Goal: Task Accomplishment & Management: Use online tool/utility

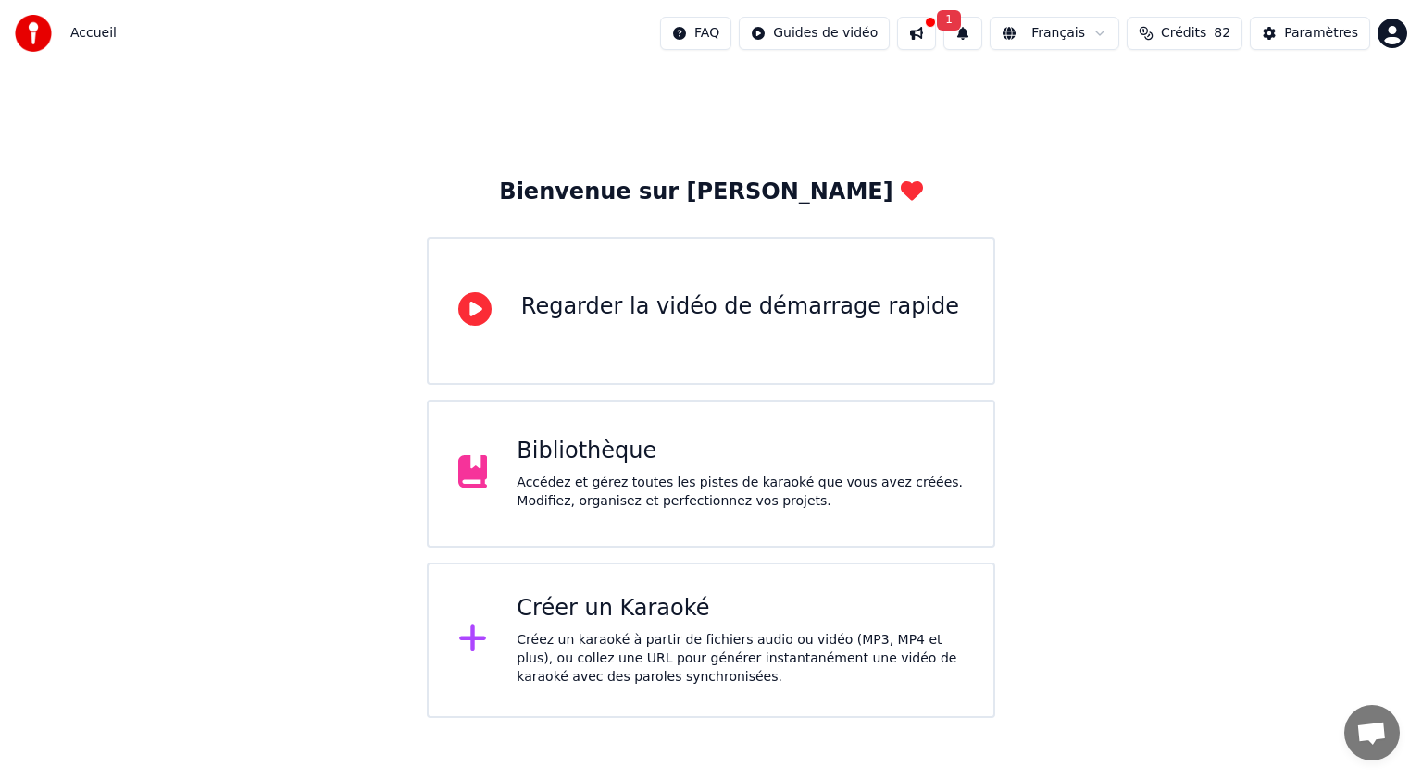
click at [551, 622] on div "Créer un Karaoké" at bounding box center [739, 609] width 447 height 30
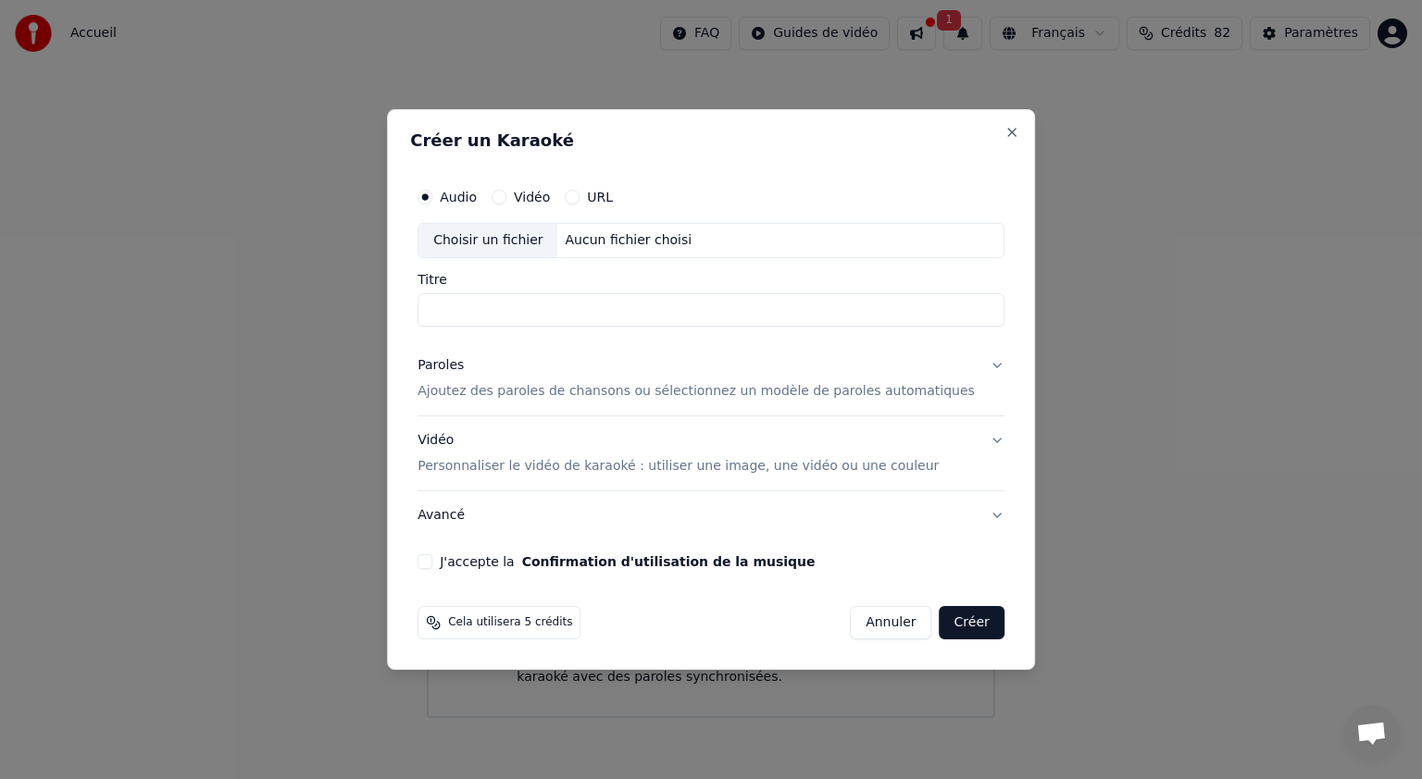
click at [511, 318] on input "Titre" at bounding box center [710, 309] width 587 height 33
click at [537, 251] on div "Choisir un fichier" at bounding box center [487, 240] width 139 height 33
click at [629, 317] on input "**********" at bounding box center [710, 309] width 587 height 33
type input "********"
click at [606, 399] on p "Ajoutez des paroles de chansons ou sélectionnez un modèle de paroles automatiqu…" at bounding box center [695, 391] width 557 height 19
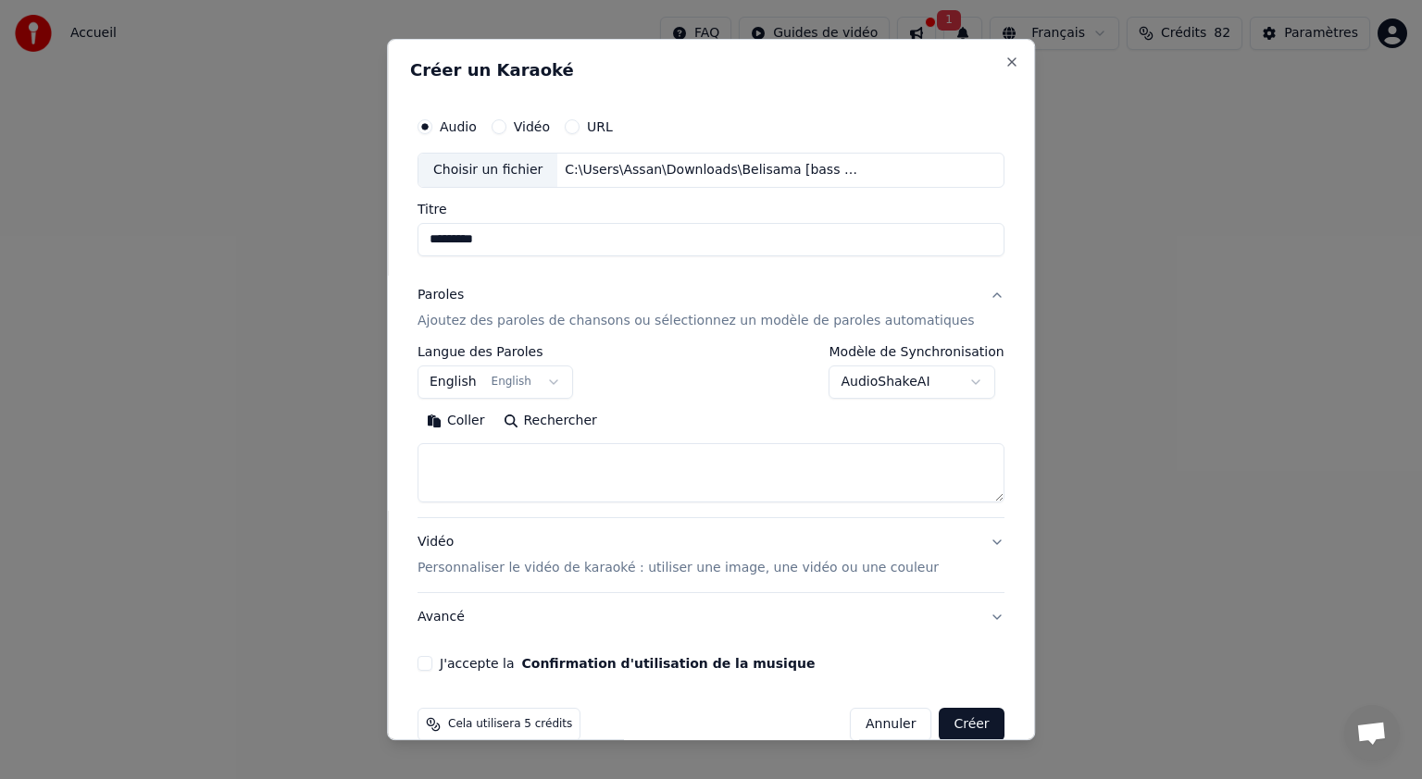
click at [569, 384] on button "English English" at bounding box center [494, 382] width 155 height 33
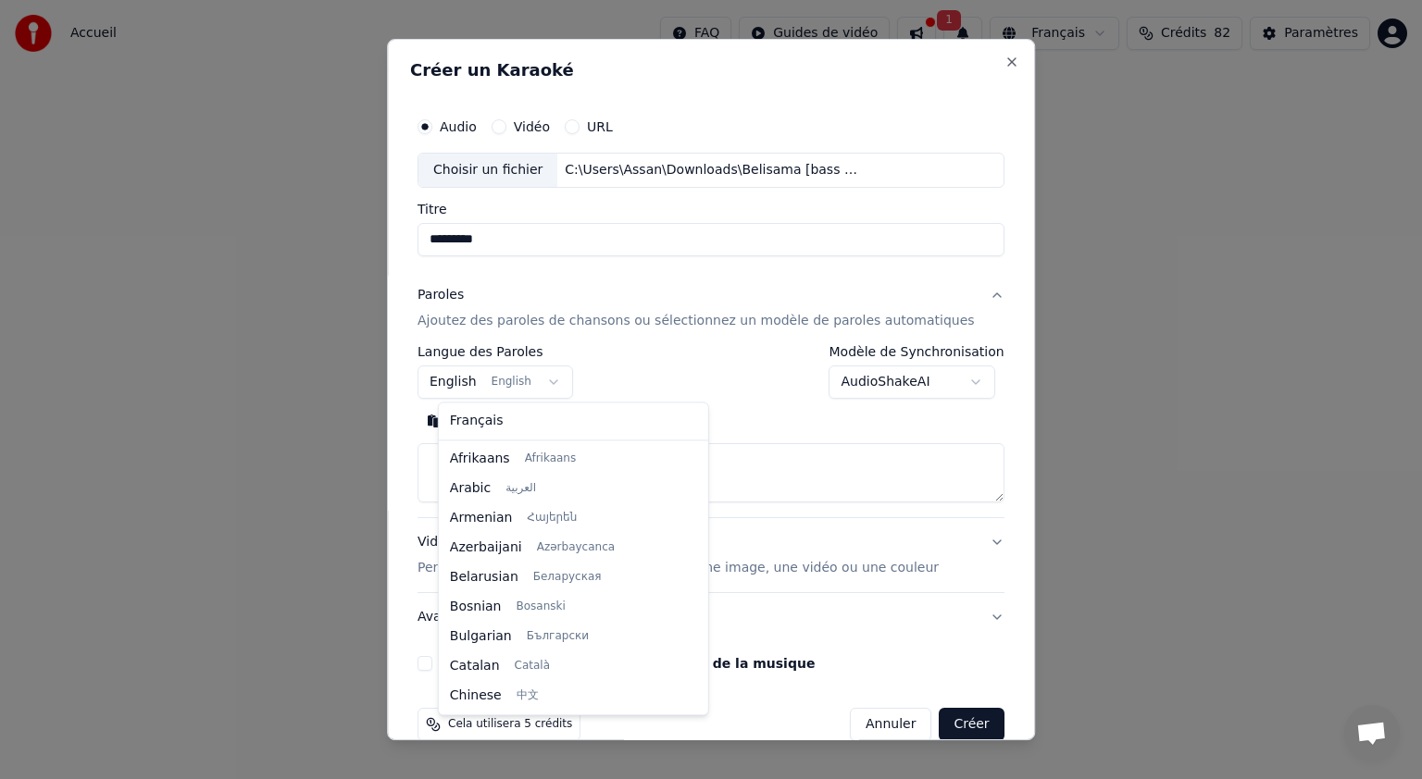
scroll to position [148, 0]
select select "**"
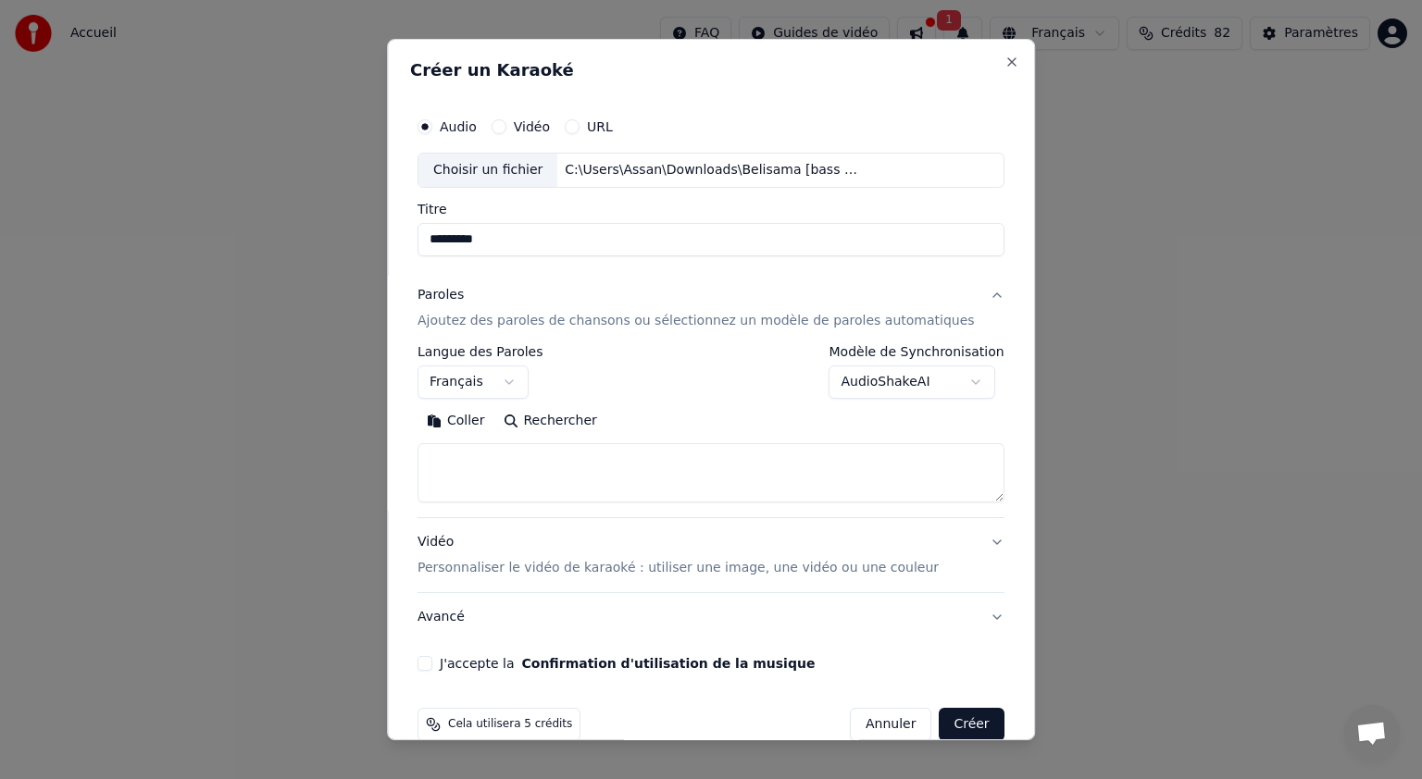
click at [472, 453] on textarea at bounding box center [710, 472] width 587 height 59
click at [554, 458] on textarea "**********" at bounding box center [682, 472] width 531 height 59
click at [563, 480] on textarea "**********" at bounding box center [682, 472] width 531 height 59
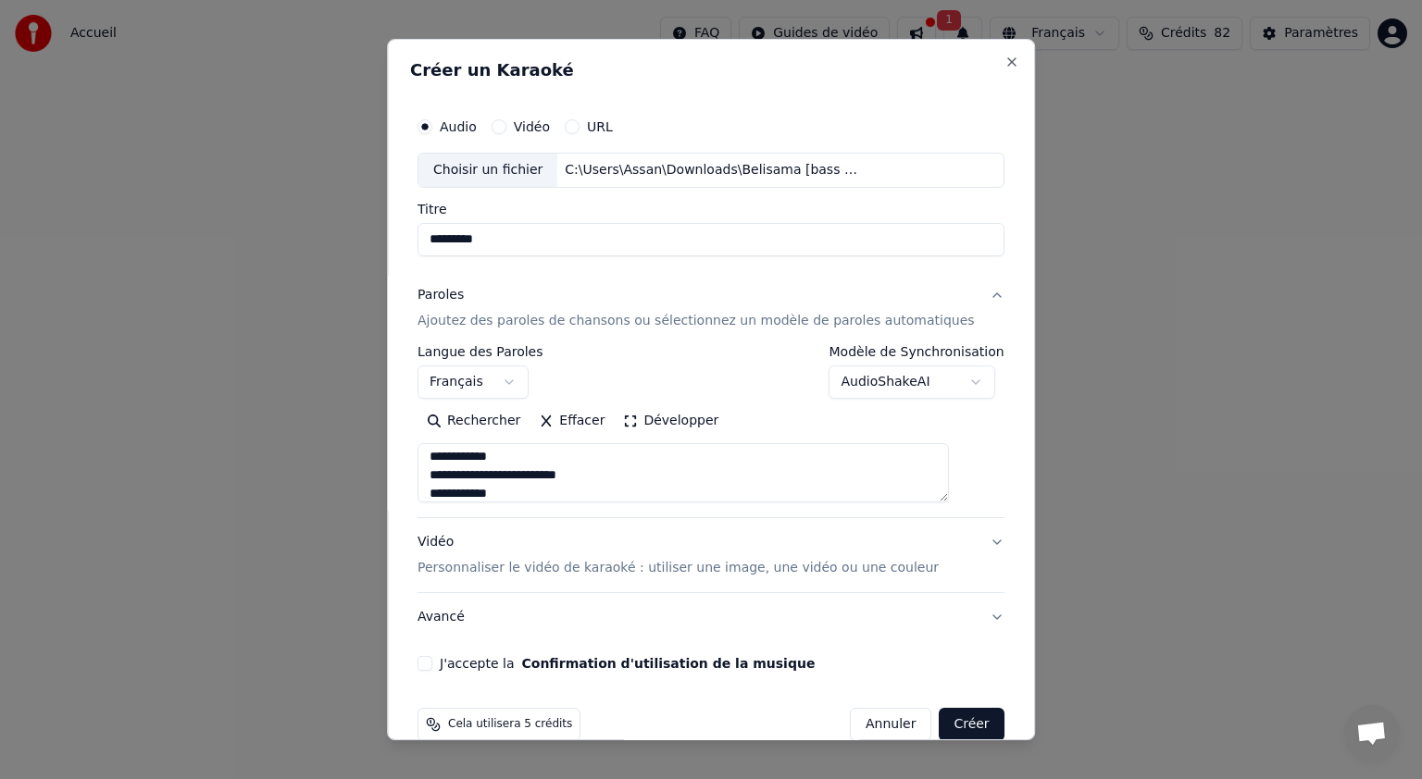
click at [461, 479] on textarea "**********" at bounding box center [682, 472] width 531 height 59
click at [502, 490] on textarea "**********" at bounding box center [682, 472] width 531 height 59
click at [508, 490] on textarea "**********" at bounding box center [682, 472] width 531 height 59
type textarea "**********"
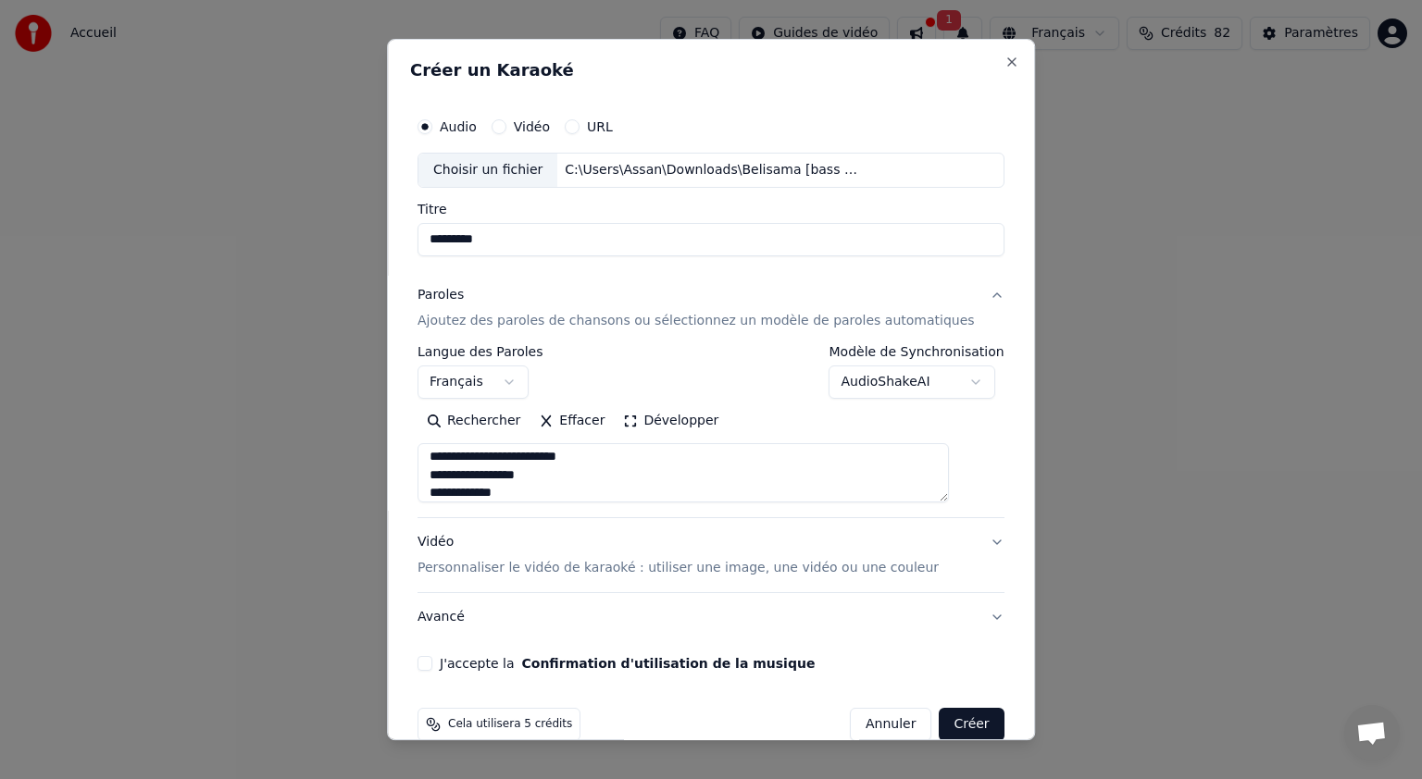
click at [691, 565] on p "Personnaliser le vidéo de karaoké : utiliser une image, une vidéo ou une couleur" at bounding box center [677, 568] width 521 height 19
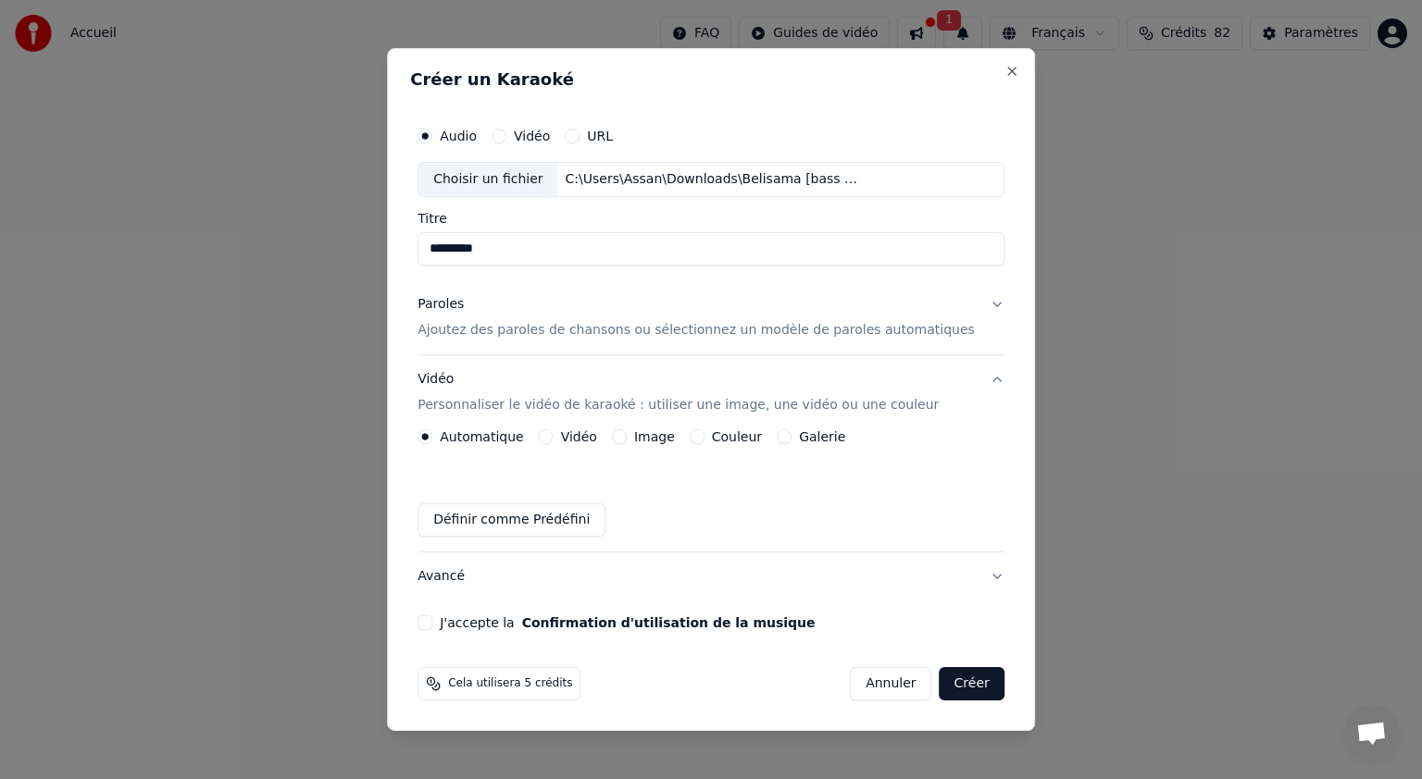
click at [572, 441] on div "Vidéo" at bounding box center [568, 436] width 58 height 15
click at [589, 438] on label "Vidéo" at bounding box center [579, 436] width 36 height 13
click at [553, 438] on button "Vidéo" at bounding box center [546, 436] width 15 height 15
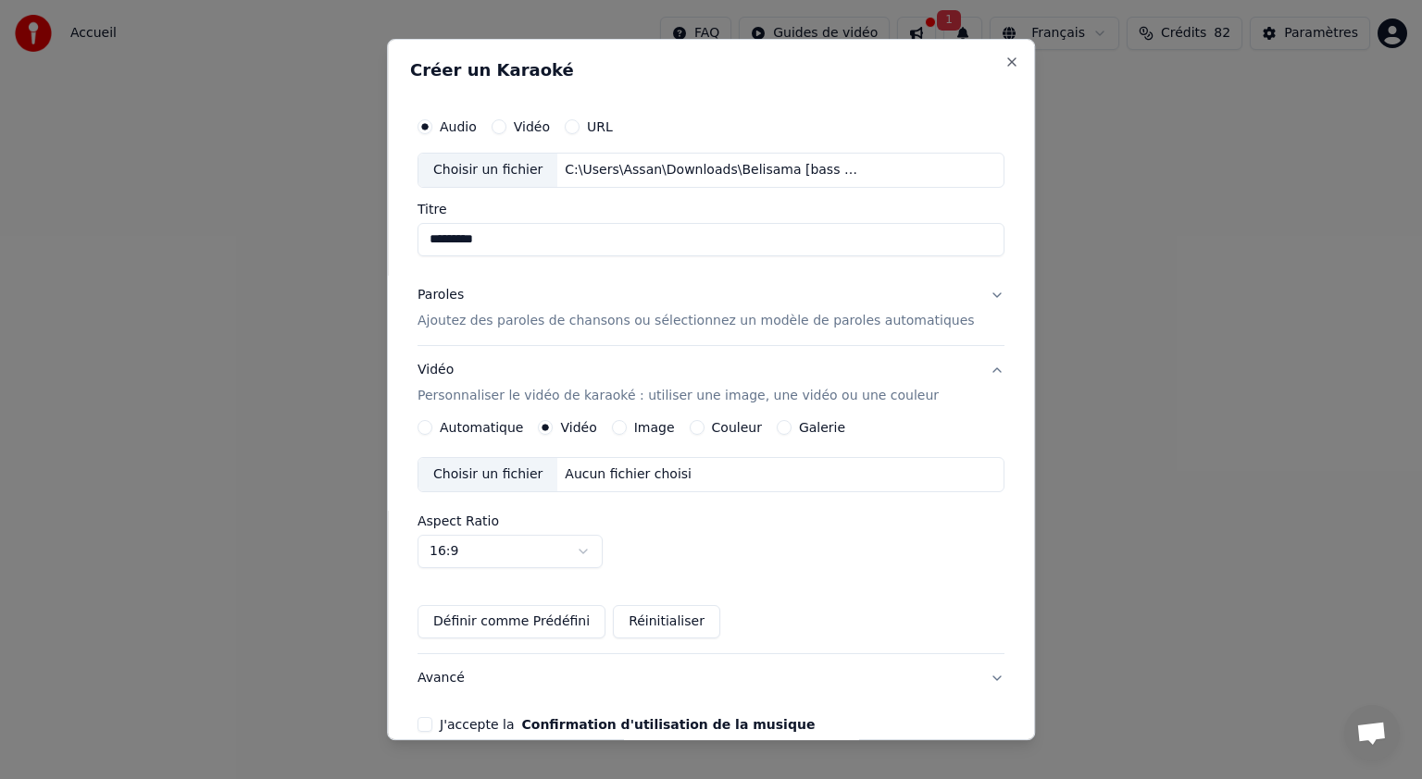
click at [649, 422] on label "Image" at bounding box center [654, 427] width 41 height 13
click at [627, 422] on button "Image" at bounding box center [619, 427] width 15 height 15
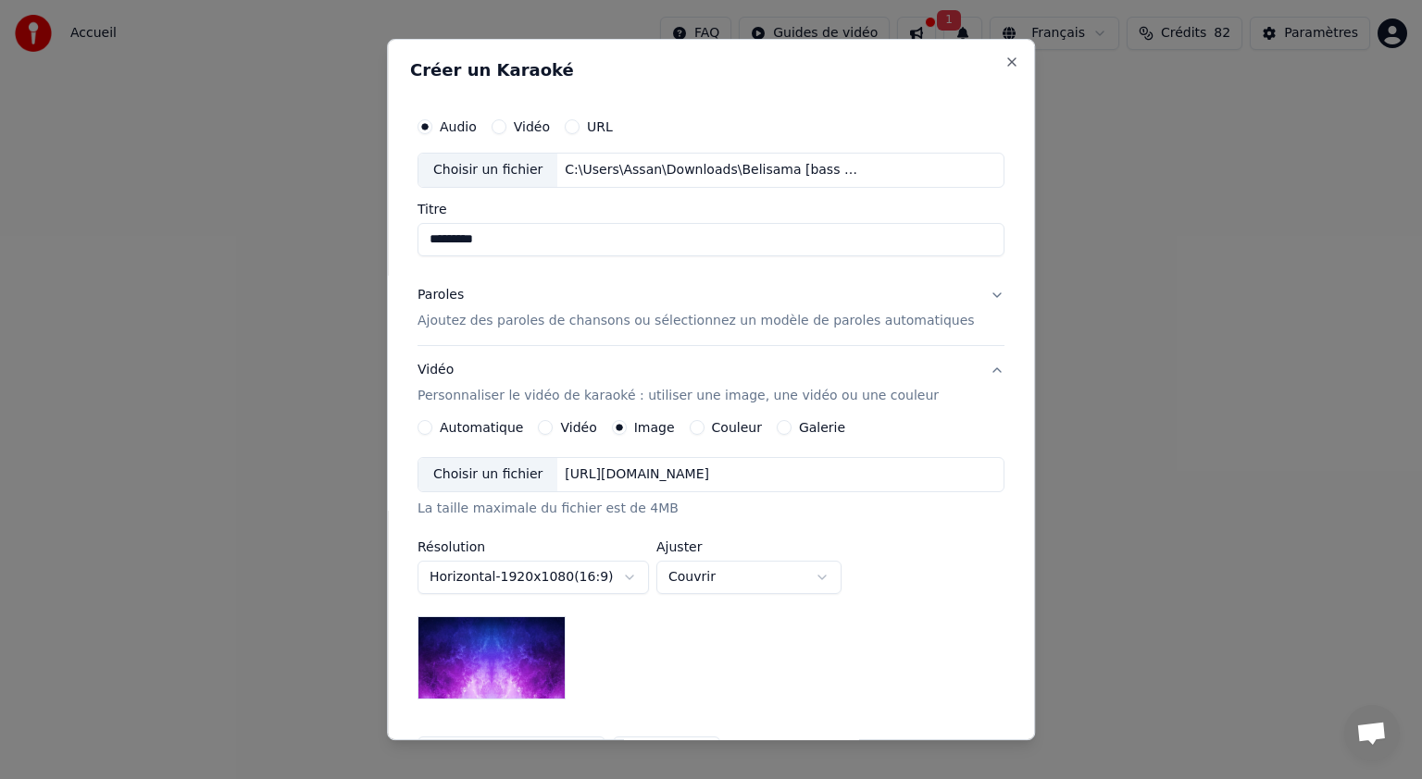
click at [534, 480] on div "Choisir un fichier" at bounding box center [487, 474] width 139 height 33
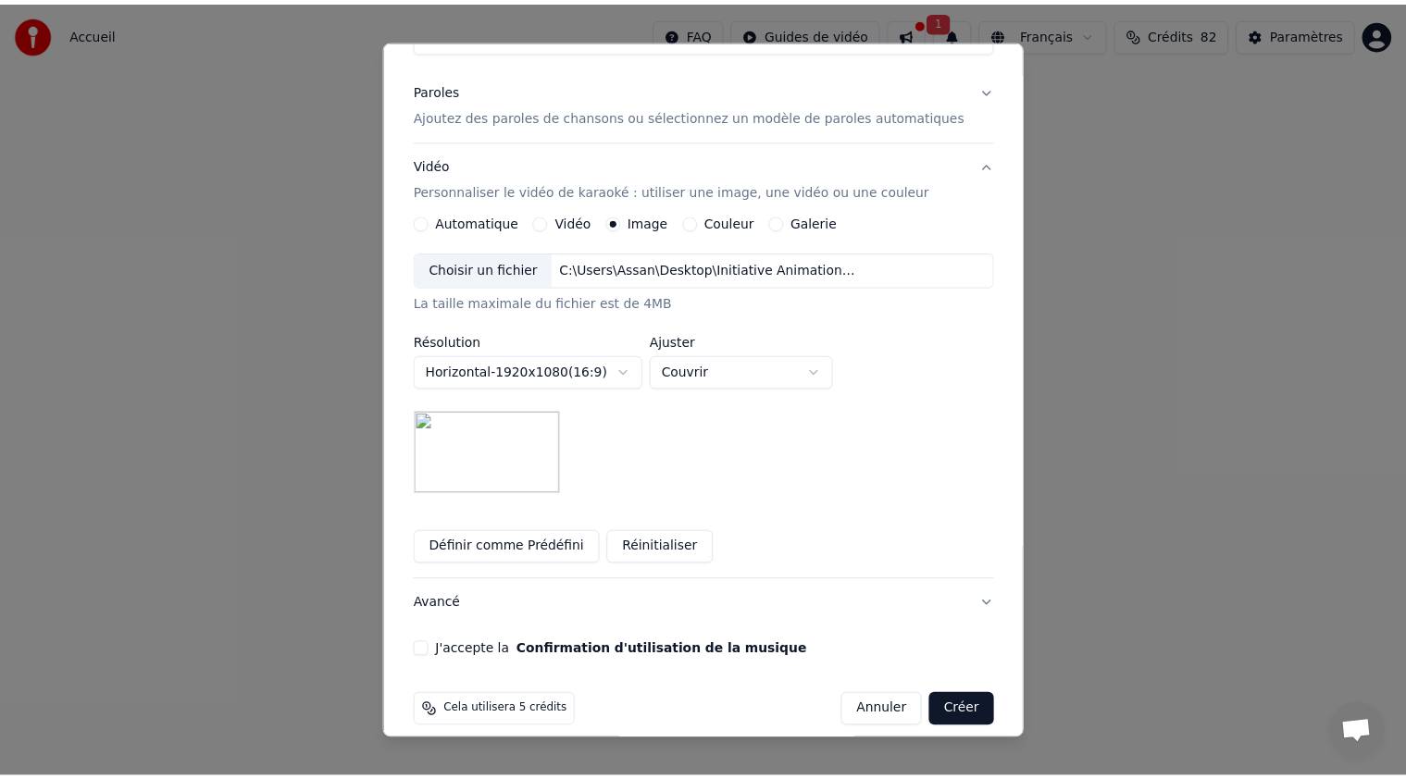
scroll to position [222, 0]
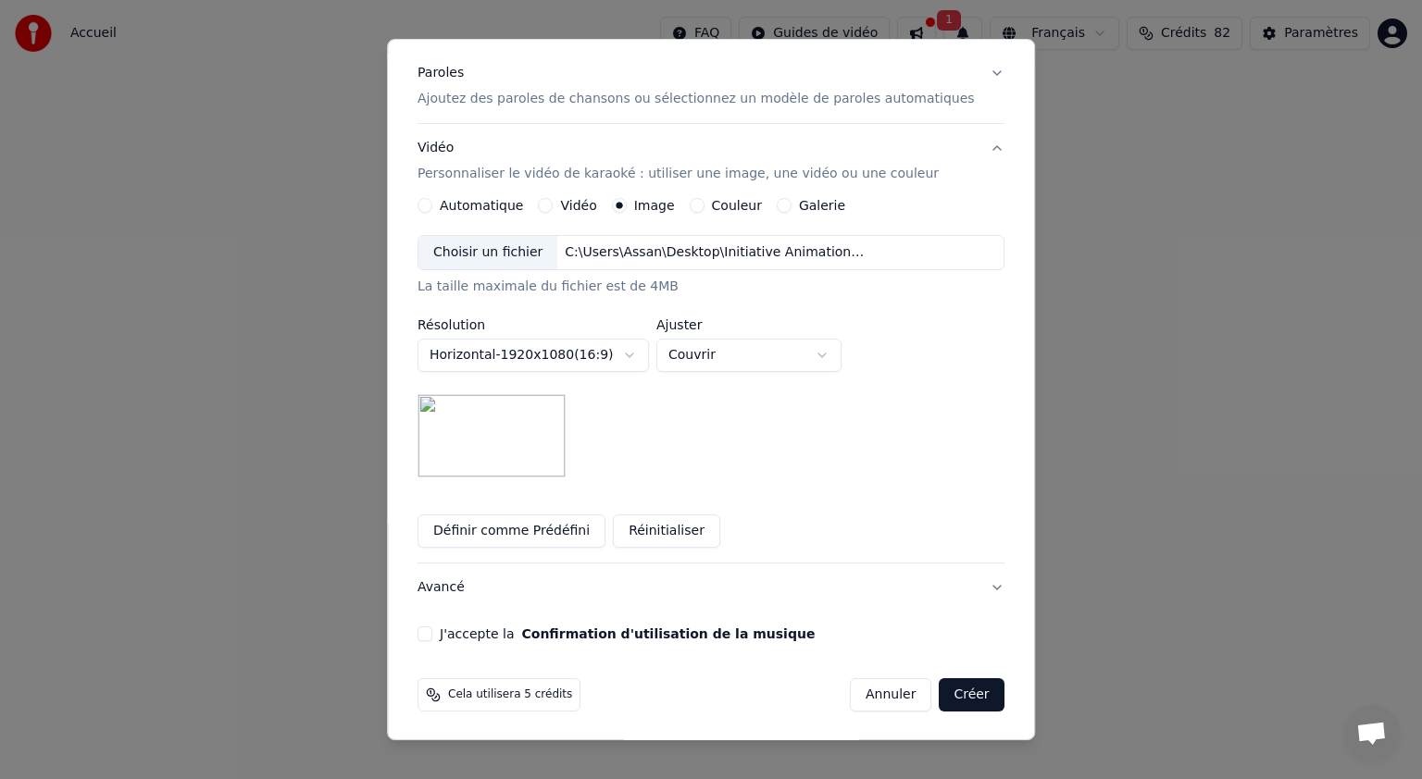
click at [432, 630] on button "J'accepte la Confirmation d'utilisation de la musique" at bounding box center [424, 634] width 15 height 15
click at [939, 685] on button "Créer" at bounding box center [971, 694] width 65 height 33
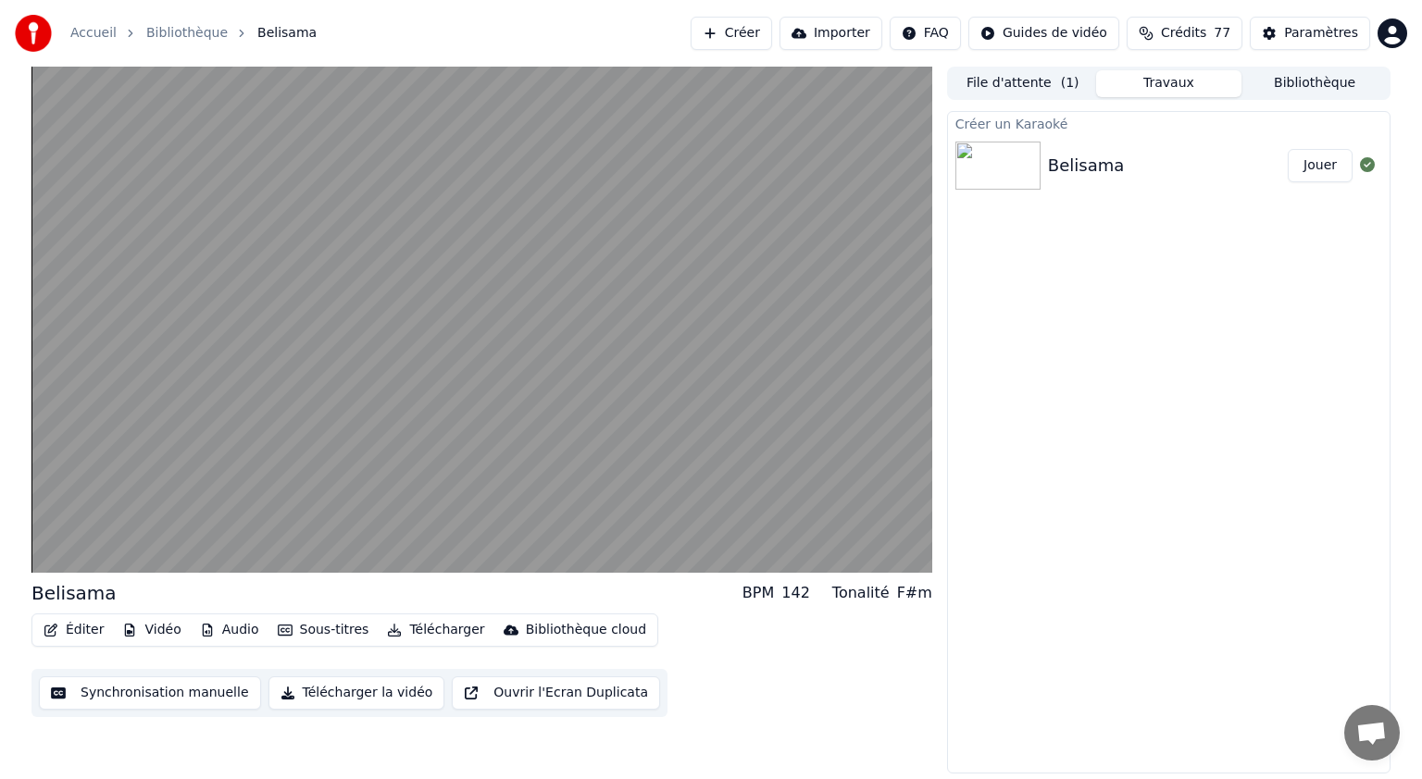
click at [152, 698] on button "Synchronisation manuelle" at bounding box center [150, 693] width 222 height 33
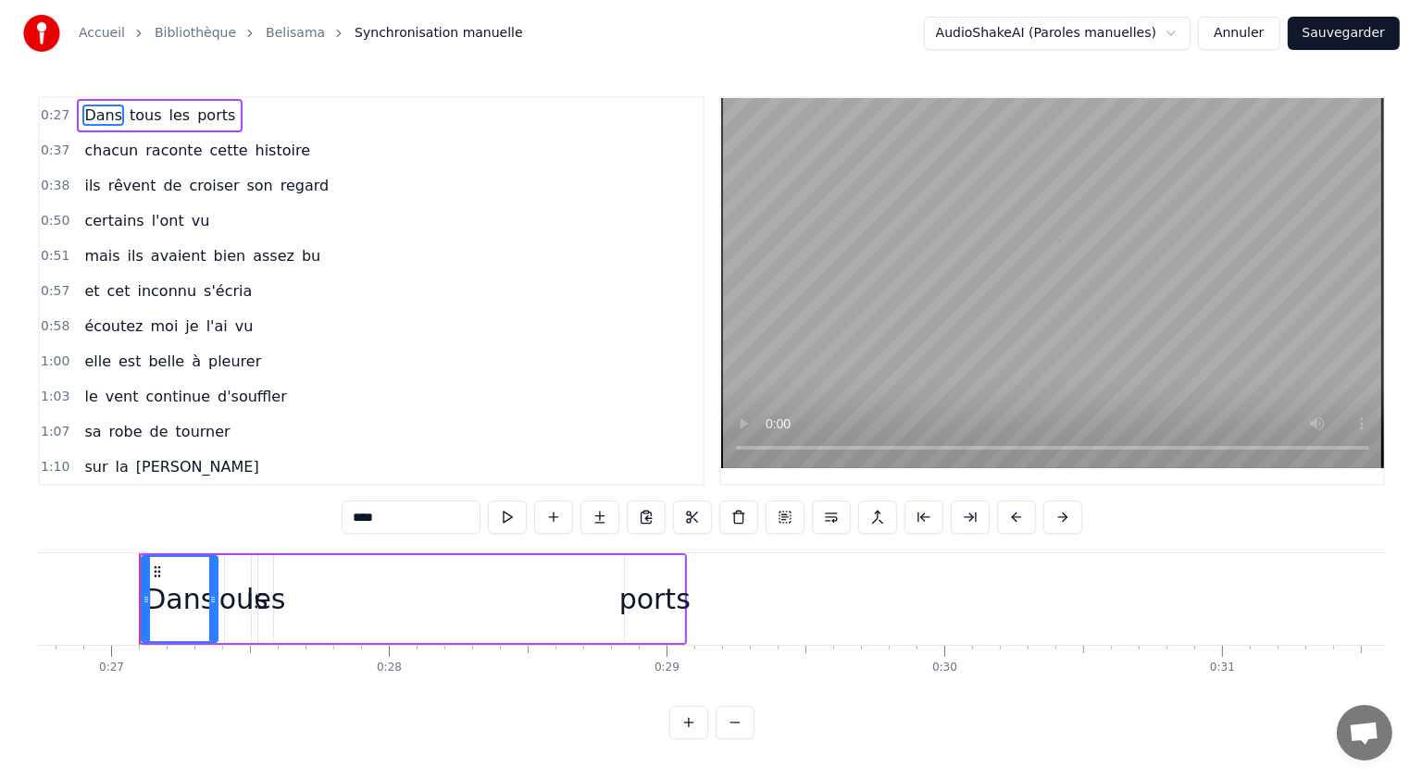
scroll to position [0, 7431]
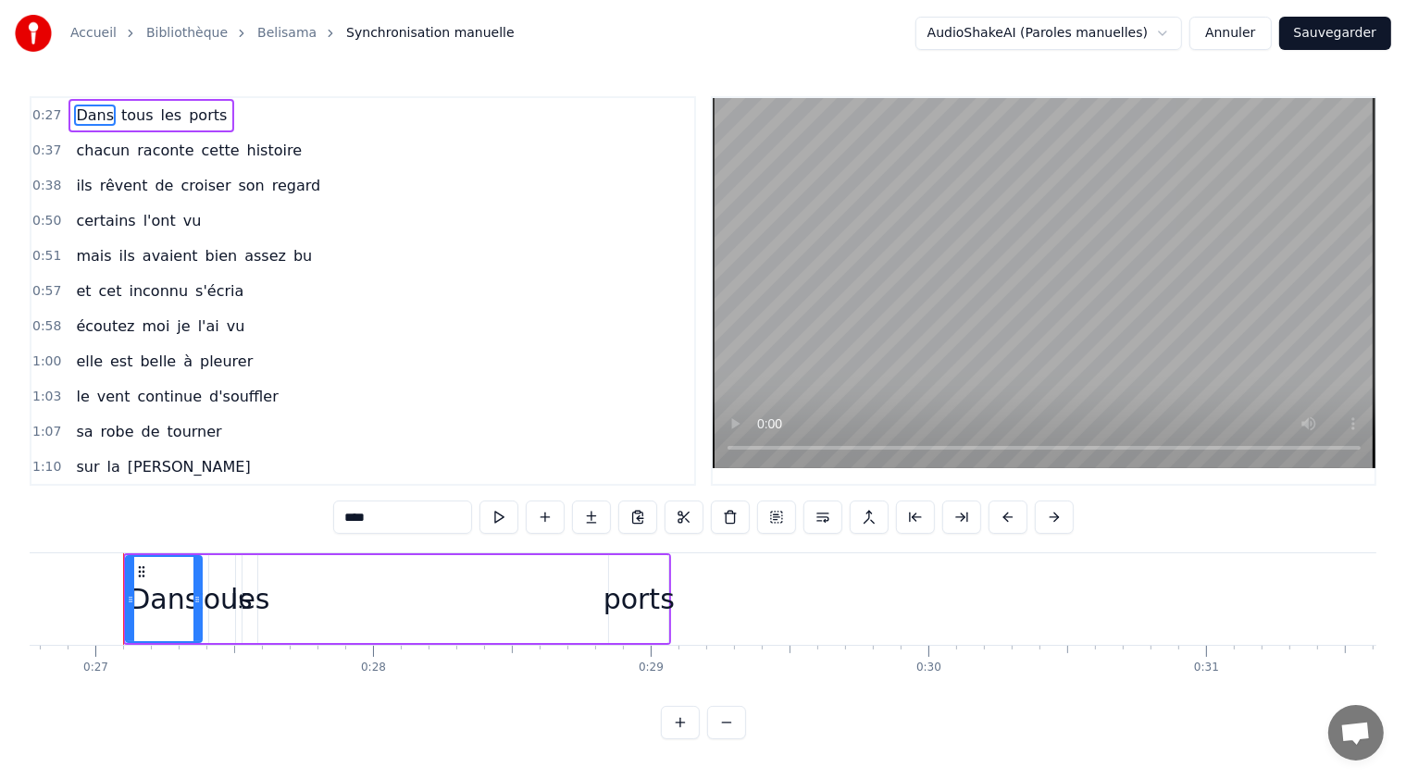
click at [1222, 31] on button "Annuler" at bounding box center [1229, 33] width 81 height 33
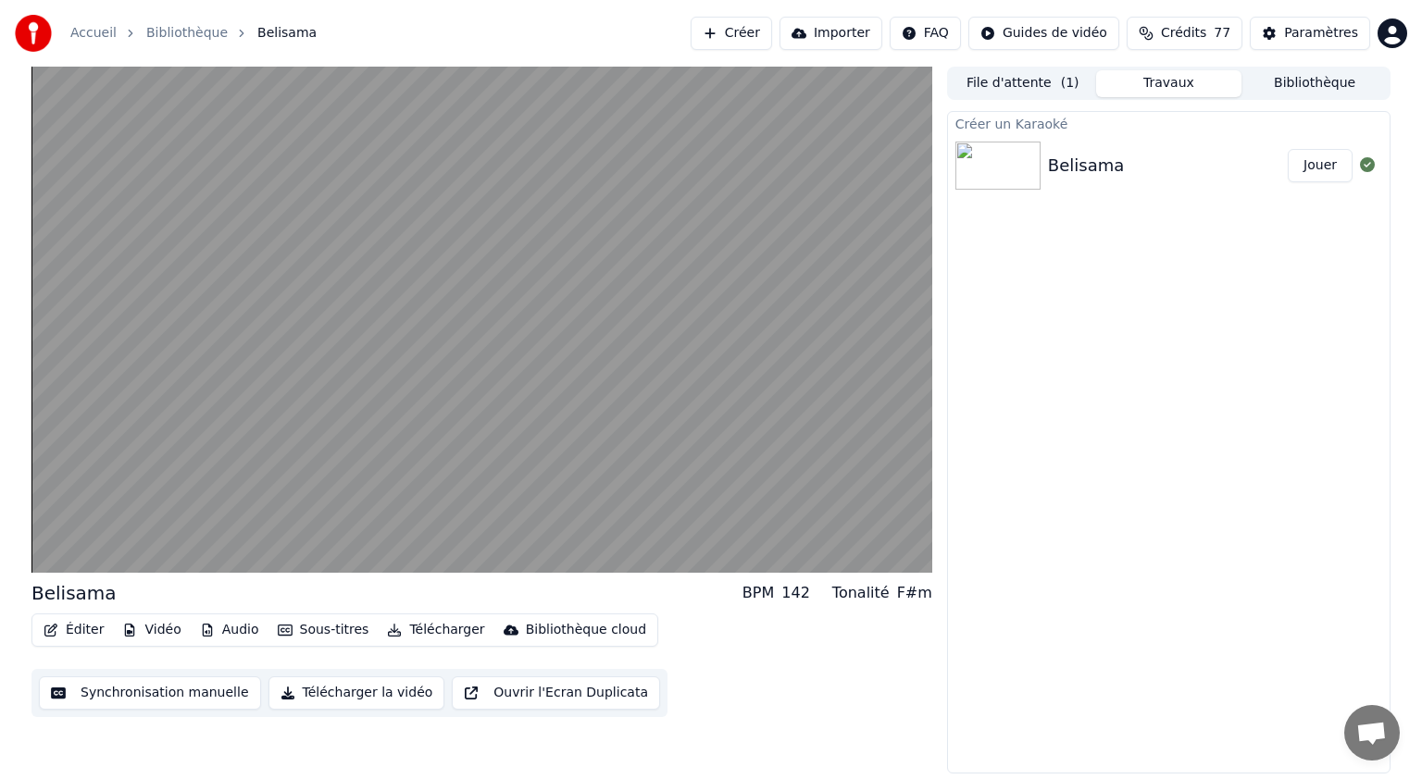
click at [251, 626] on button "Audio" at bounding box center [229, 630] width 74 height 26
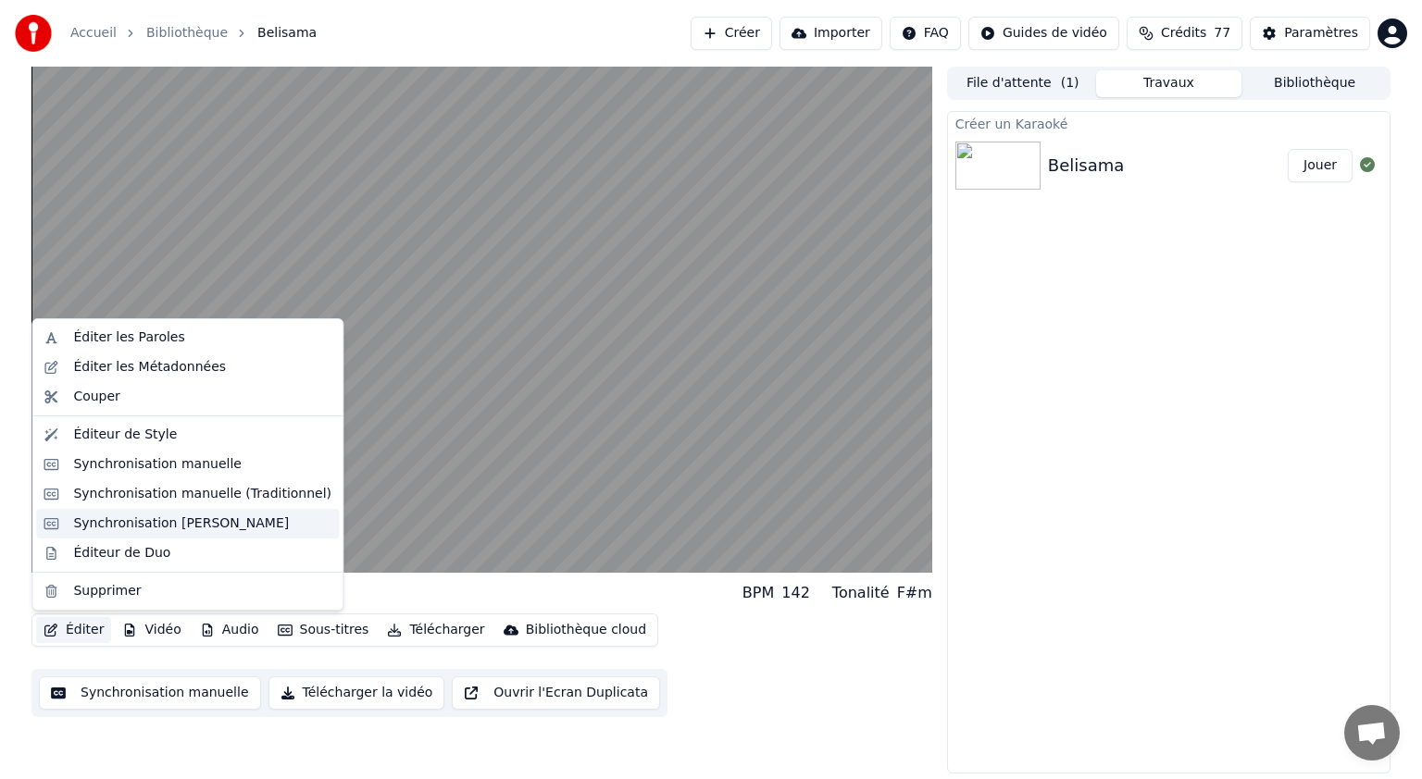
click at [151, 530] on div "Synchronisation Manuelle de Ligne" at bounding box center [181, 524] width 216 height 19
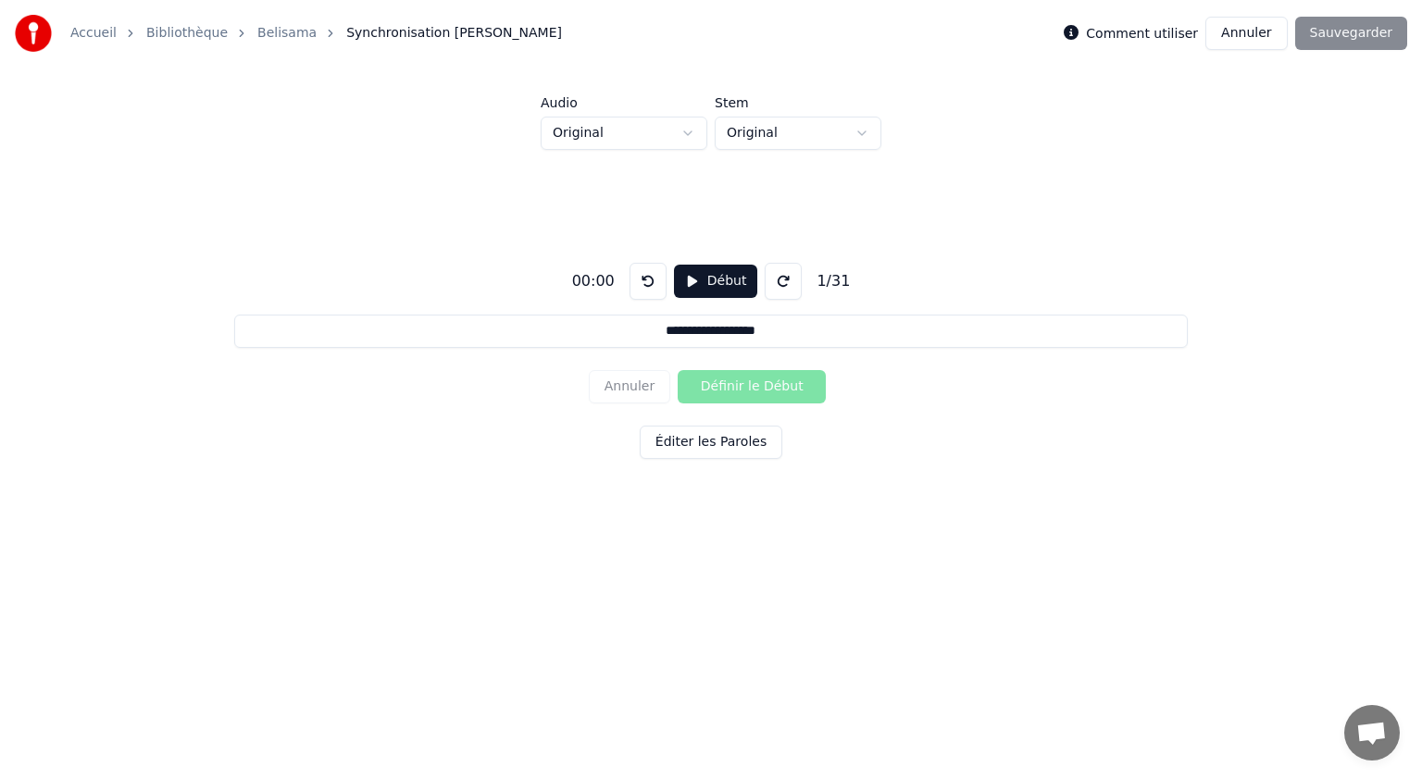
click at [698, 287] on button "Début" at bounding box center [716, 281] width 84 height 33
click at [702, 447] on button "Éditer les Paroles" at bounding box center [710, 442] width 143 height 33
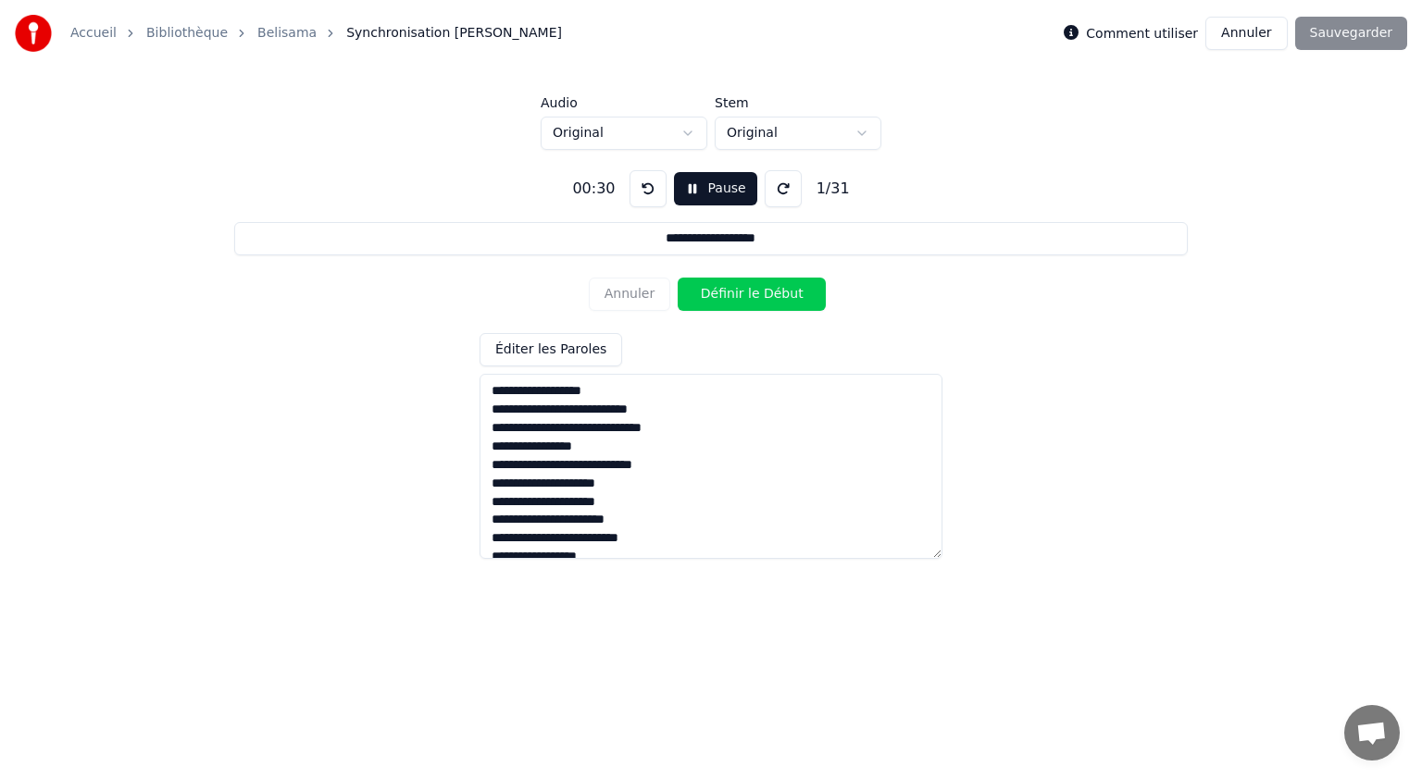
click at [734, 292] on button "Définir le Début" at bounding box center [751, 294] width 148 height 33
click at [734, 292] on button "Définir la Fin" at bounding box center [751, 294] width 148 height 33
click at [734, 292] on button "Définir le Début" at bounding box center [751, 294] width 148 height 33
click at [734, 292] on button "Définir la Fin" at bounding box center [751, 294] width 148 height 33
click at [734, 292] on button "Définir le Début" at bounding box center [751, 294] width 148 height 33
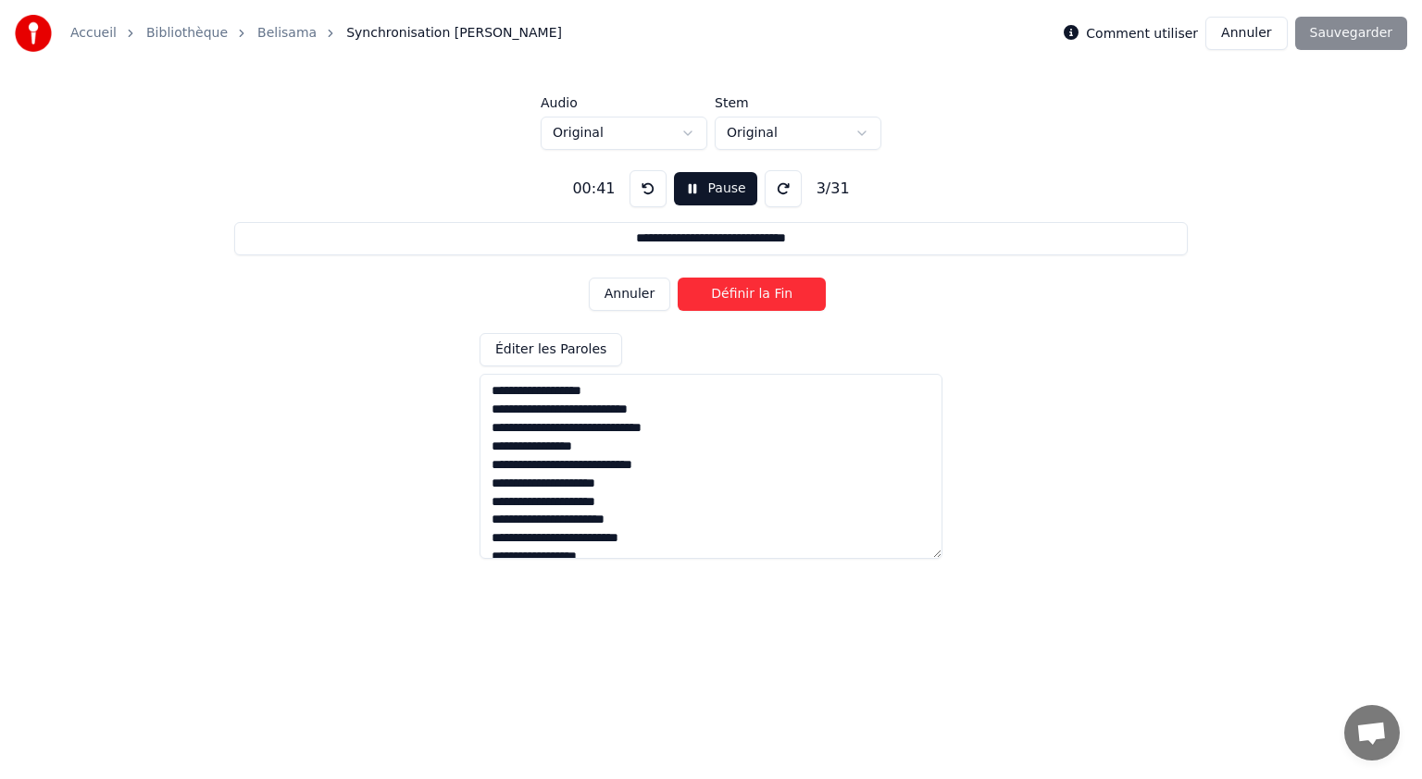
click at [734, 292] on button "Définir la Fin" at bounding box center [751, 294] width 148 height 33
click at [734, 292] on button "Définir le Début" at bounding box center [751, 294] width 148 height 33
click at [734, 292] on button "Définir la Fin" at bounding box center [751, 294] width 148 height 33
click at [734, 292] on button "Définir le Début" at bounding box center [751, 294] width 148 height 33
click at [734, 292] on button "Définir la Fin" at bounding box center [751, 294] width 148 height 33
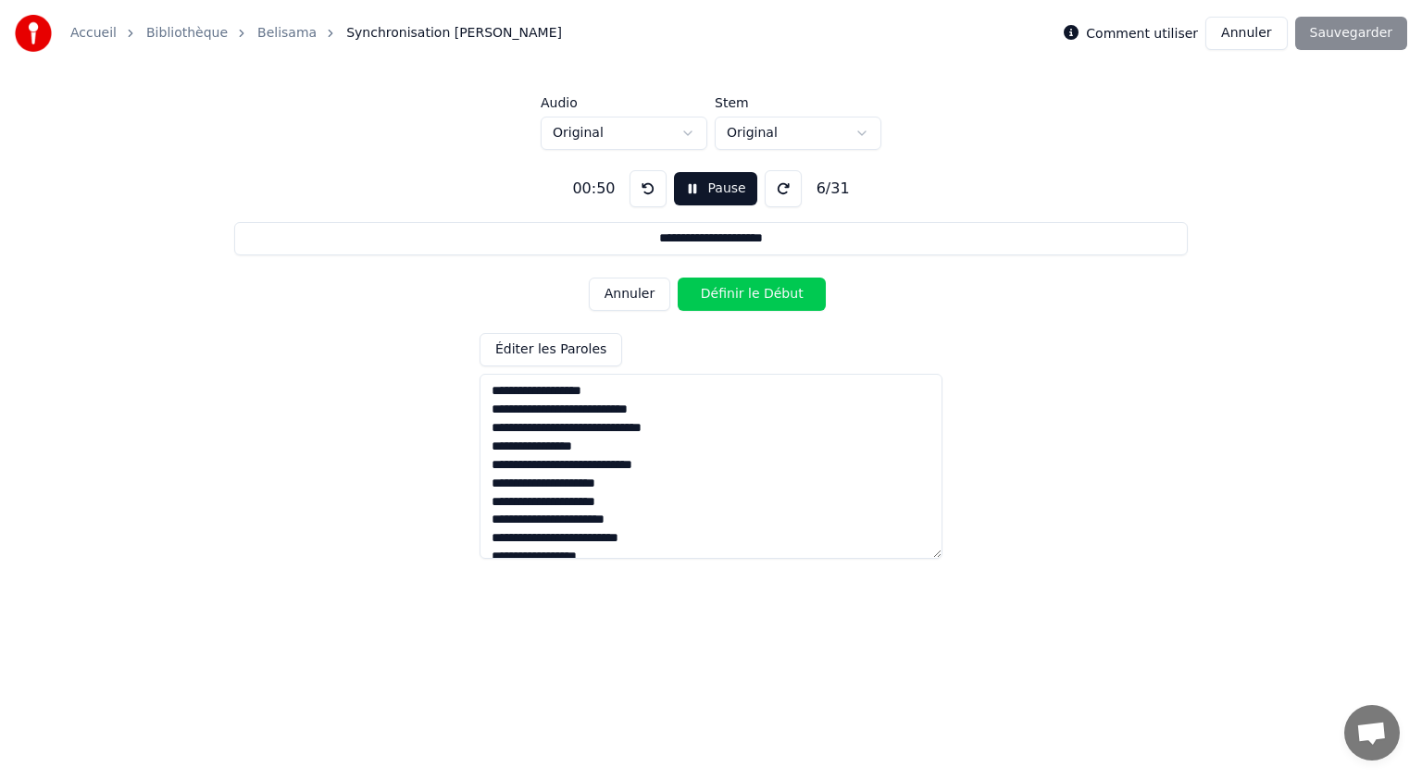
click at [734, 292] on button "Définir le Début" at bounding box center [751, 294] width 148 height 33
click at [734, 292] on button "Définir la Fin" at bounding box center [751, 294] width 148 height 33
click at [734, 292] on button "Définir le Début" at bounding box center [751, 294] width 148 height 33
click at [734, 292] on button "Définir la Fin" at bounding box center [751, 294] width 148 height 33
click at [734, 292] on button "Définir le Début" at bounding box center [751, 294] width 148 height 33
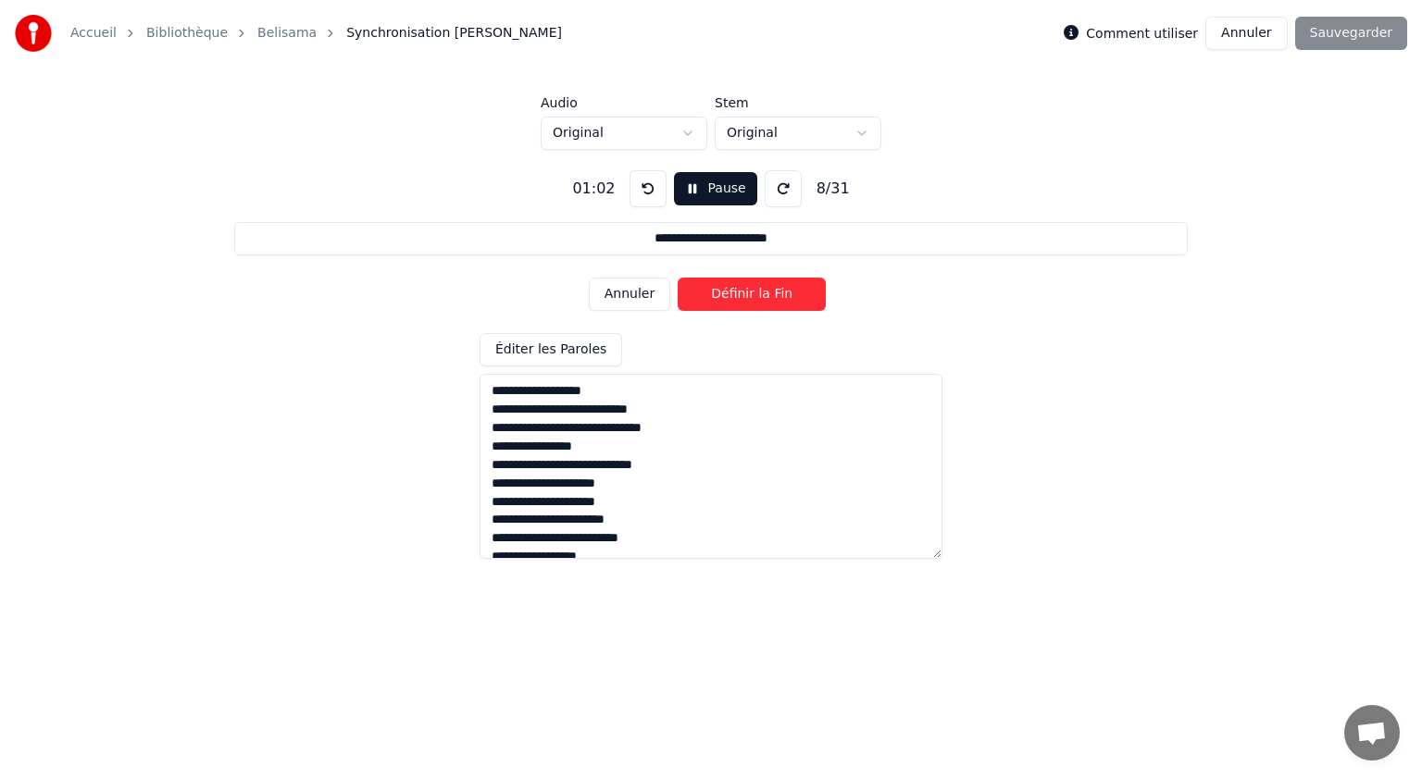
click at [734, 292] on button "Définir la Fin" at bounding box center [751, 294] width 148 height 33
click at [734, 292] on button "Définir le Début" at bounding box center [751, 294] width 148 height 33
click at [734, 292] on button "Définir la Fin" at bounding box center [751, 294] width 148 height 33
click at [734, 292] on button "Définir le Début" at bounding box center [751, 294] width 148 height 33
click at [734, 292] on button "Définir la Fin" at bounding box center [751, 294] width 148 height 33
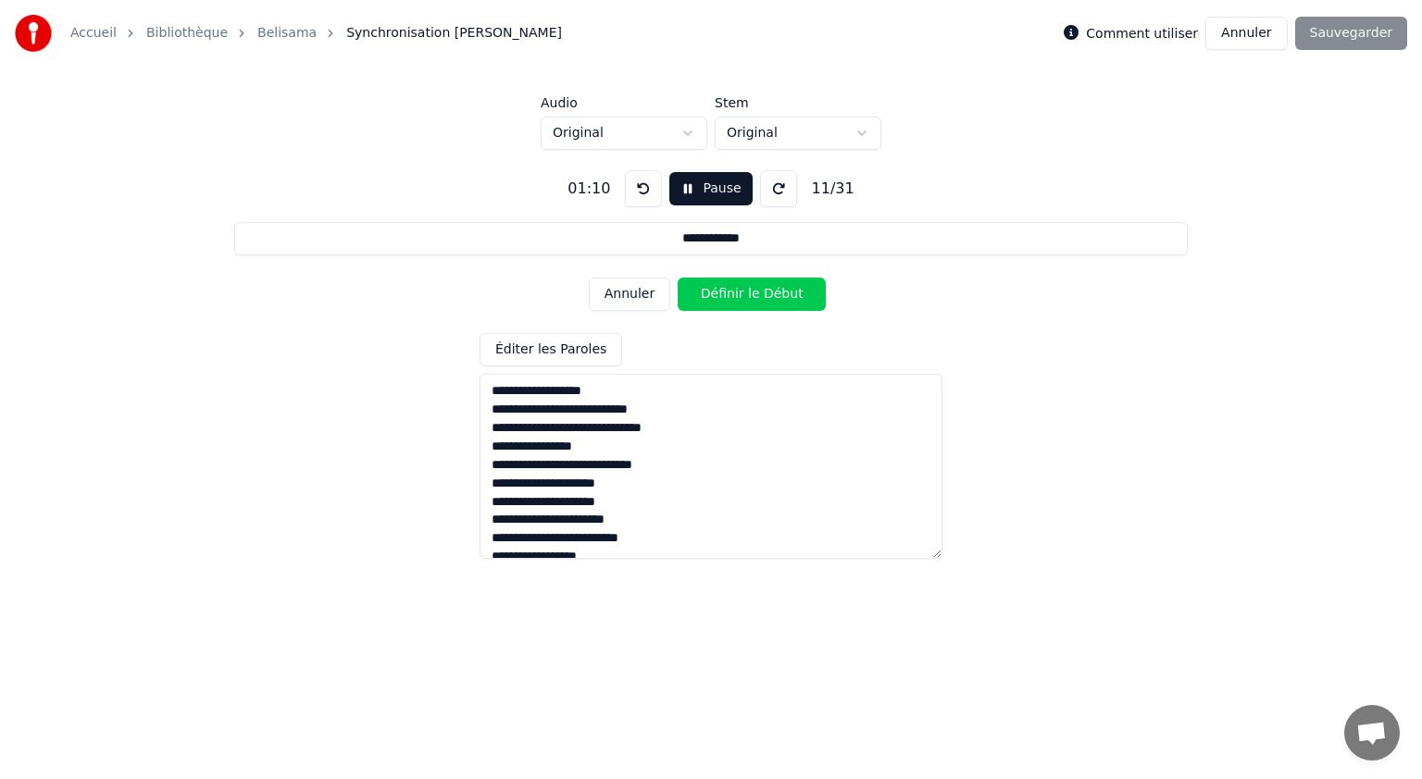
click at [734, 292] on button "Définir le Début" at bounding box center [751, 294] width 148 height 33
click at [734, 292] on button "Définir la Fin" at bounding box center [751, 294] width 148 height 33
click at [734, 292] on button "Définir le Début" at bounding box center [751, 294] width 148 height 33
click at [734, 292] on button "Définir la Fin" at bounding box center [751, 294] width 148 height 33
click at [734, 292] on button "Définir le Début" at bounding box center [751, 294] width 148 height 33
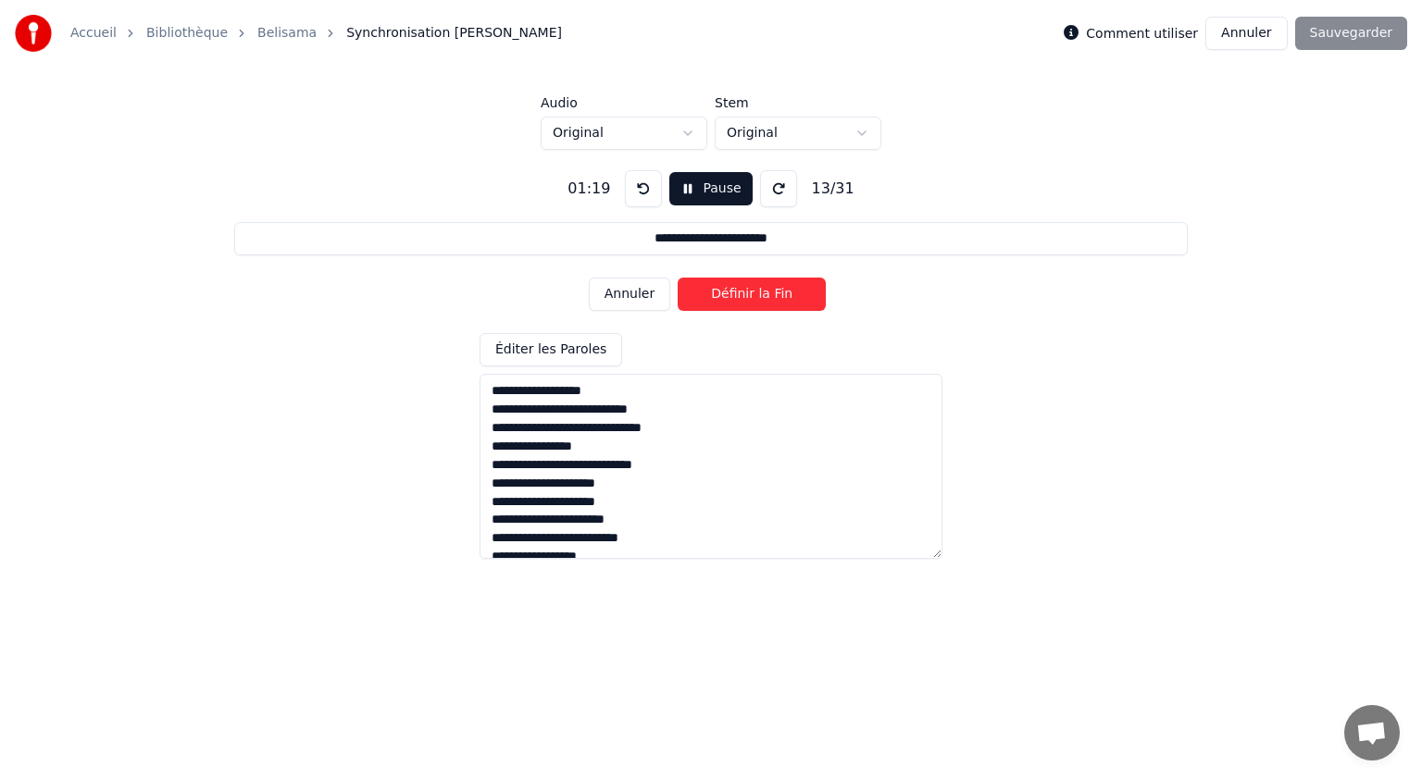
click at [734, 292] on button "Définir la Fin" at bounding box center [751, 294] width 148 height 33
click at [734, 292] on button "Définir le Début" at bounding box center [751, 294] width 148 height 33
click at [734, 292] on button "Définir la Fin" at bounding box center [751, 294] width 148 height 33
click at [734, 292] on button "Définir le Début" at bounding box center [751, 294] width 148 height 33
click at [734, 292] on button "Définir la Fin" at bounding box center [751, 294] width 148 height 33
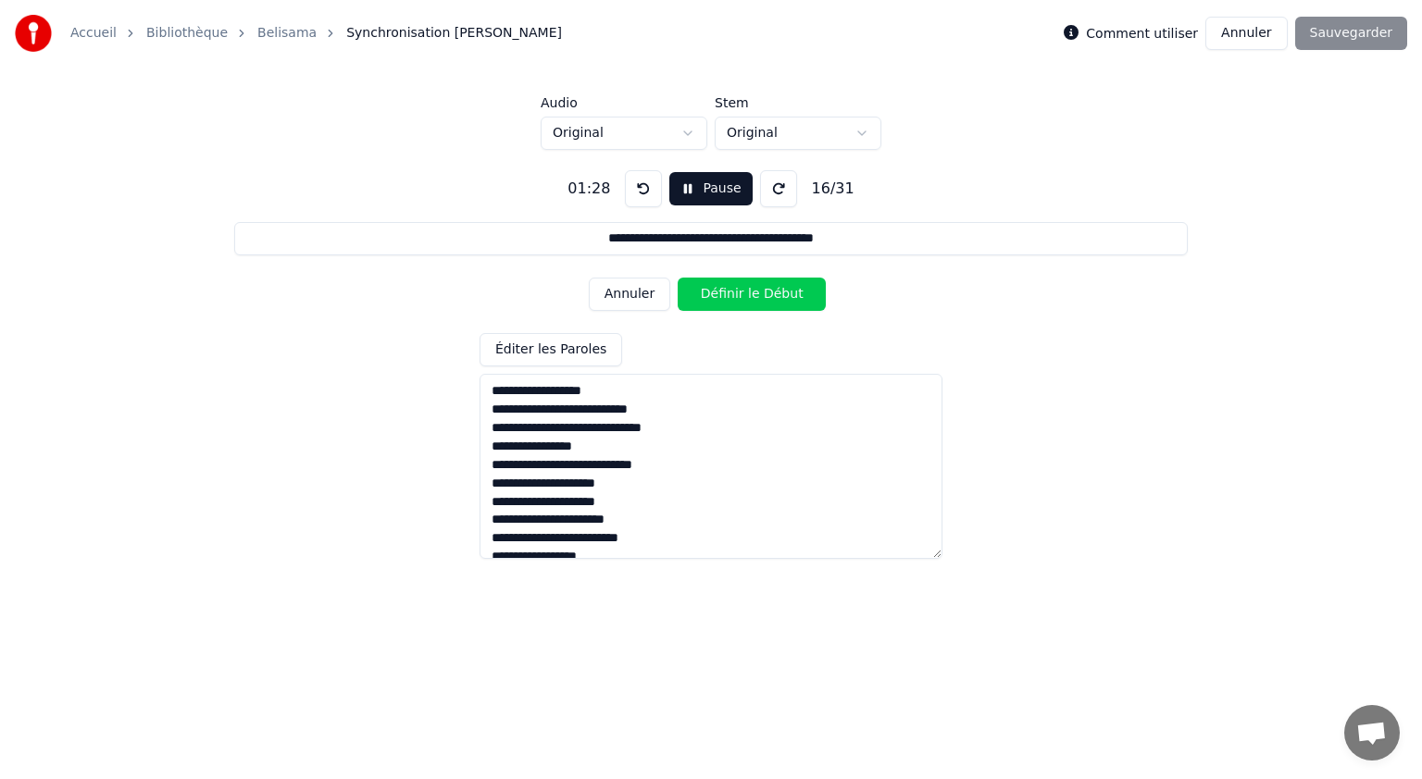
click at [734, 292] on button "Définir le Début" at bounding box center [751, 294] width 148 height 33
click at [618, 294] on button "Annuler" at bounding box center [629, 294] width 81 height 33
click at [727, 288] on button "Définir le Début" at bounding box center [751, 294] width 148 height 33
click at [727, 288] on button "Définir la Fin" at bounding box center [751, 294] width 148 height 33
click at [727, 288] on button "Définir le Début" at bounding box center [751, 294] width 148 height 33
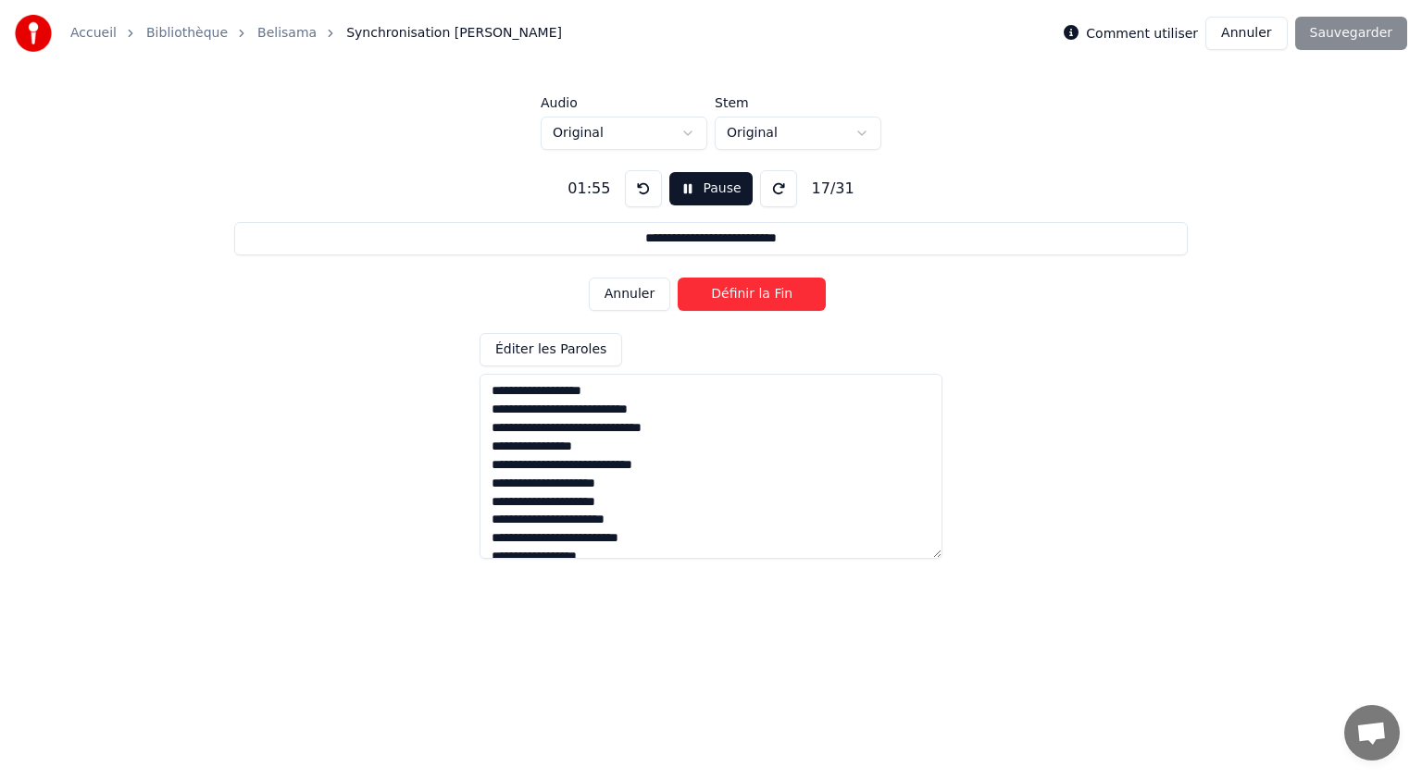
click at [727, 288] on button "Définir la Fin" at bounding box center [751, 294] width 148 height 33
click at [727, 288] on button "Définir le Début" at bounding box center [751, 294] width 148 height 33
click at [727, 288] on button "Définir la Fin" at bounding box center [751, 294] width 148 height 33
click at [727, 288] on button "Définir le Début" at bounding box center [751, 294] width 148 height 33
click at [727, 288] on button "Définir la Fin" at bounding box center [751, 294] width 148 height 33
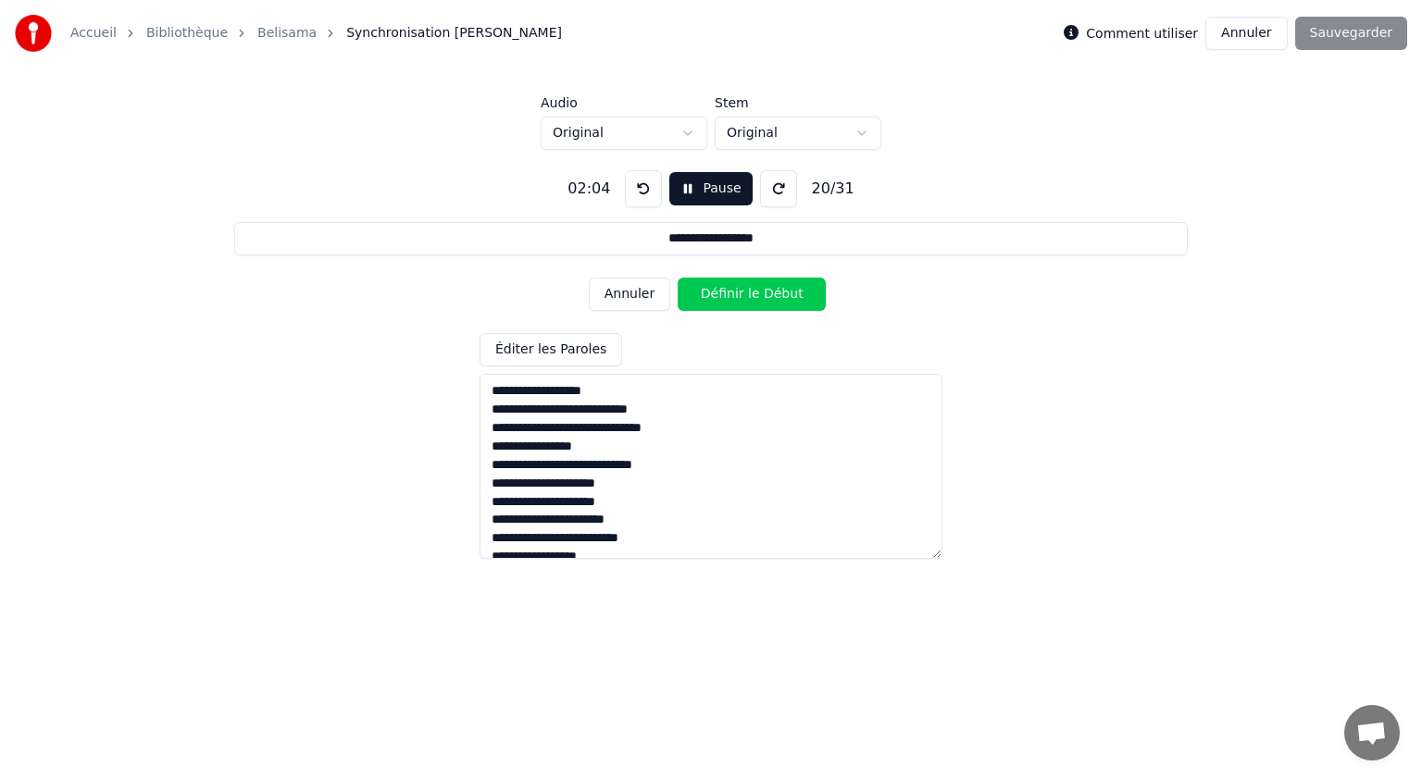
click at [727, 288] on button "Définir le Début" at bounding box center [751, 294] width 148 height 33
click at [727, 288] on button "Définir la Fin" at bounding box center [751, 294] width 148 height 33
click at [727, 288] on button "Définir le Début" at bounding box center [751, 294] width 148 height 33
click at [727, 288] on button "Définir la Fin" at bounding box center [751, 294] width 148 height 33
click at [727, 288] on button "Définir le Début" at bounding box center [751, 294] width 148 height 33
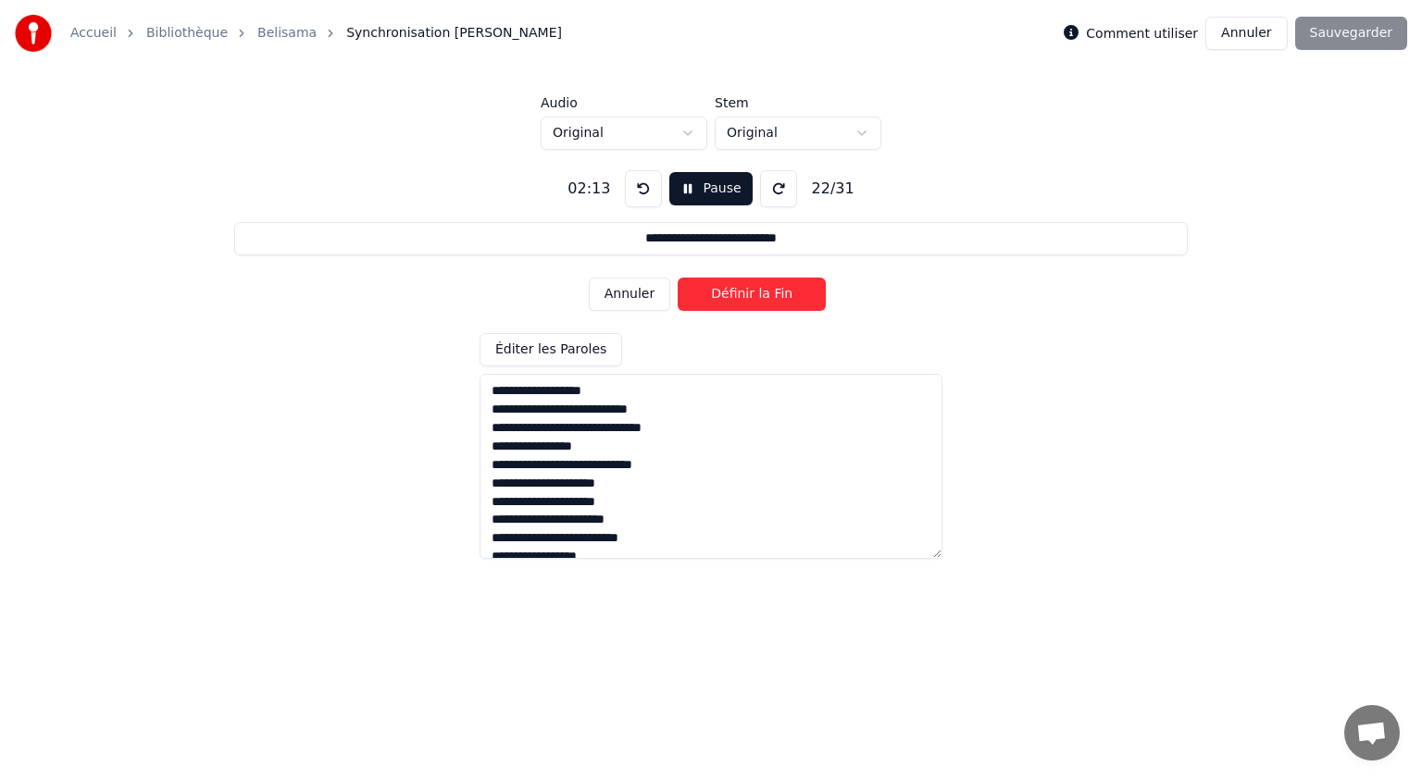
click at [727, 288] on button "Définir la Fin" at bounding box center [751, 294] width 148 height 33
click at [727, 288] on button "Définir le Début" at bounding box center [751, 294] width 148 height 33
click at [727, 288] on button "Définir la Fin" at bounding box center [751, 294] width 148 height 33
click at [727, 288] on button "Définir le Début" at bounding box center [751, 294] width 148 height 33
click at [727, 288] on button "Définir la Fin" at bounding box center [751, 294] width 148 height 33
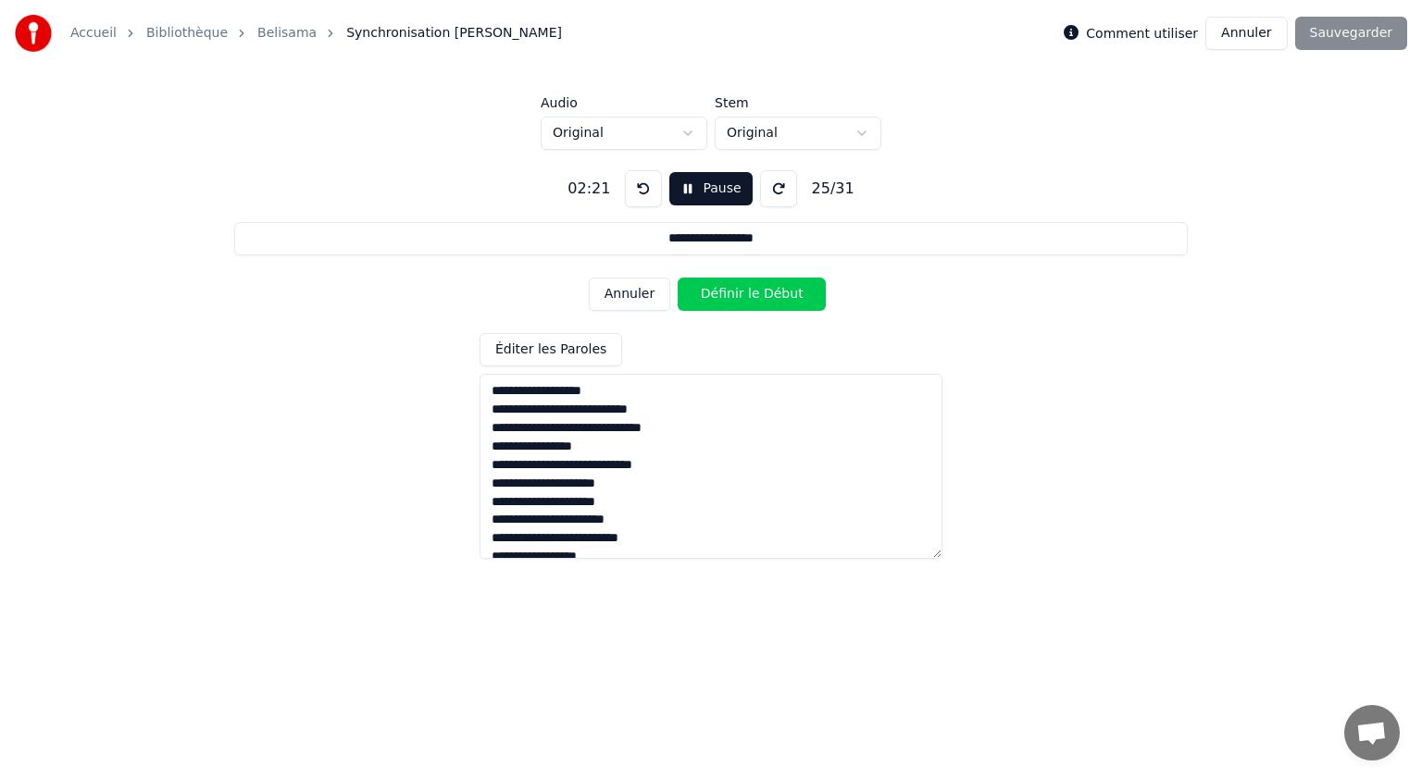
click at [727, 288] on button "Définir le Début" at bounding box center [751, 294] width 148 height 33
click at [727, 288] on button "Définir la Fin" at bounding box center [751, 294] width 148 height 33
click at [727, 288] on button "Définir le Début" at bounding box center [751, 294] width 148 height 33
click at [727, 288] on button "Définir la Fin" at bounding box center [751, 294] width 148 height 33
click at [727, 288] on button "Définir le Début" at bounding box center [751, 294] width 148 height 33
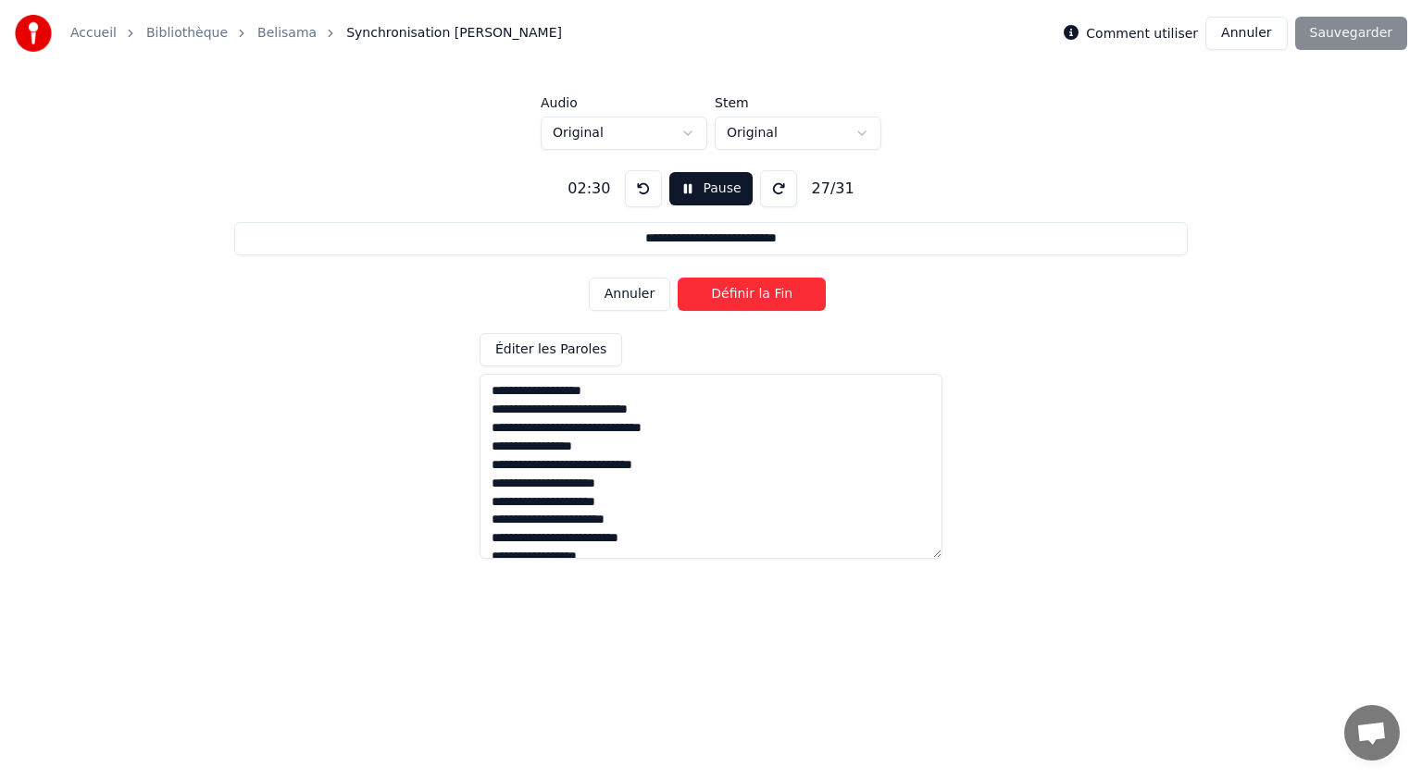
click at [727, 288] on button "Définir la Fin" at bounding box center [751, 294] width 148 height 33
click at [727, 288] on button "Définir le Début" at bounding box center [751, 294] width 148 height 33
click at [727, 288] on button "Définir la Fin" at bounding box center [751, 294] width 148 height 33
click at [727, 288] on button "Définir le Début" at bounding box center [751, 294] width 148 height 33
click at [727, 288] on button "Définir la Fin" at bounding box center [751, 294] width 148 height 33
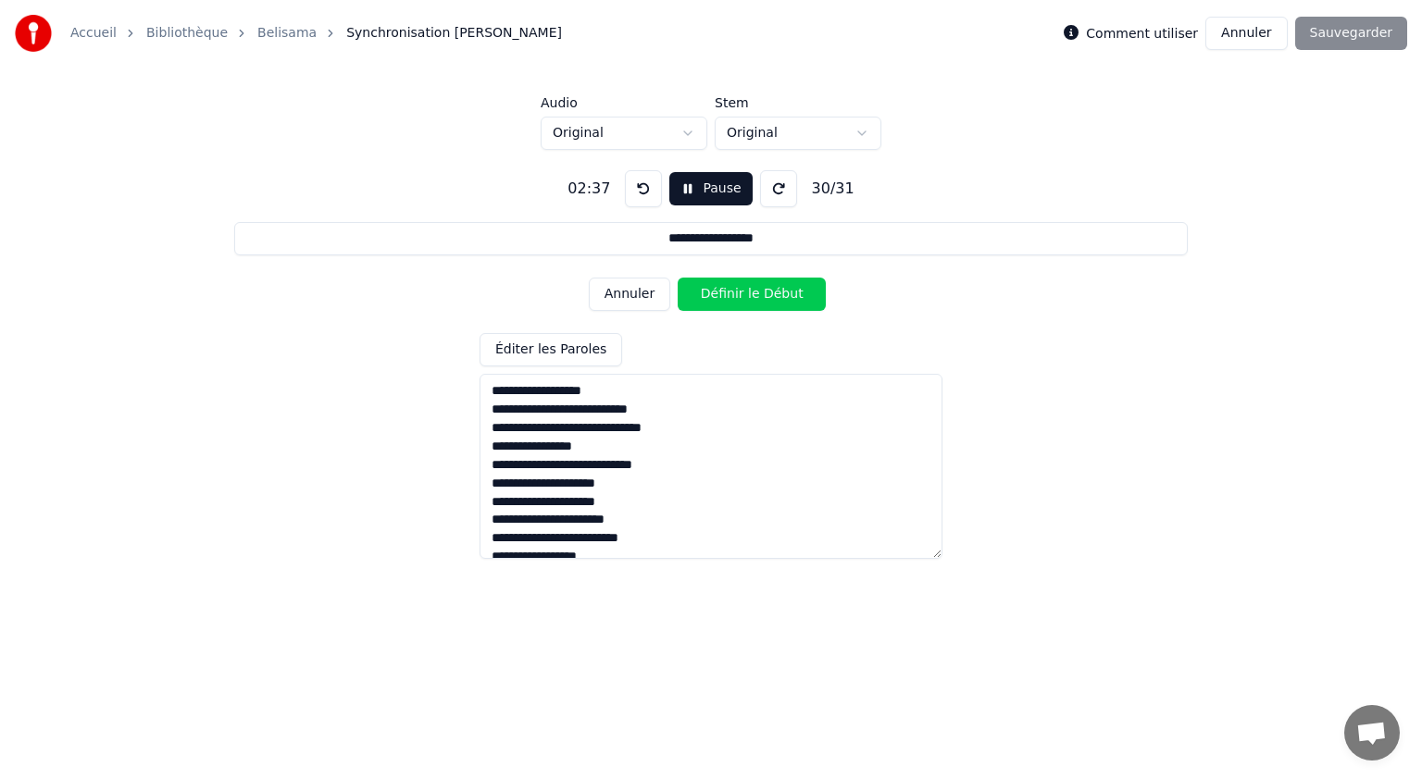
click at [727, 288] on button "Définir le Début" at bounding box center [751, 294] width 148 height 33
click at [624, 292] on button "Annuler" at bounding box center [629, 294] width 81 height 33
click at [717, 292] on button "Définir le Début" at bounding box center [751, 294] width 148 height 33
click at [717, 292] on button "Définir la Fin" at bounding box center [751, 294] width 148 height 33
type input "**********"
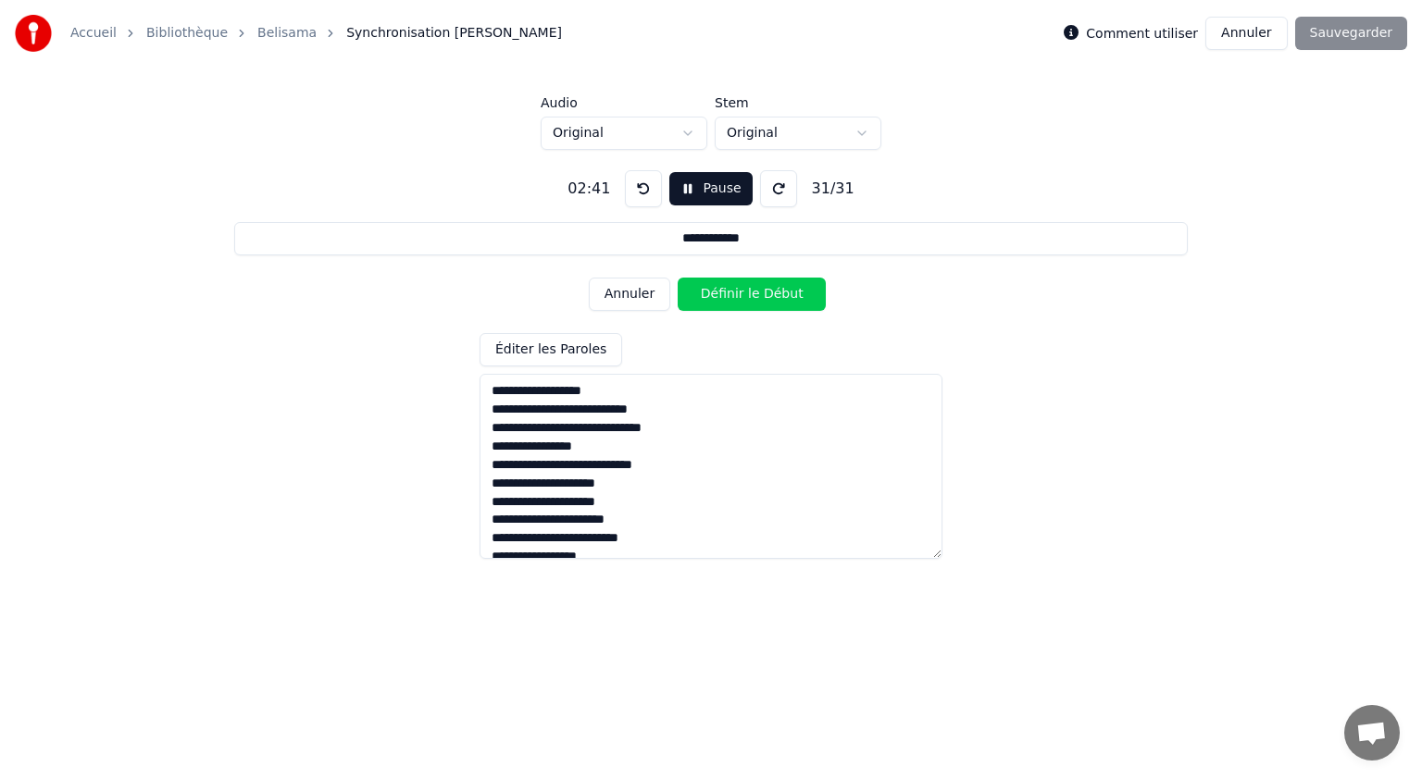
click at [717, 292] on button "Définir le Début" at bounding box center [751, 294] width 148 height 33
click at [717, 292] on button "Définir la Fin" at bounding box center [751, 294] width 148 height 33
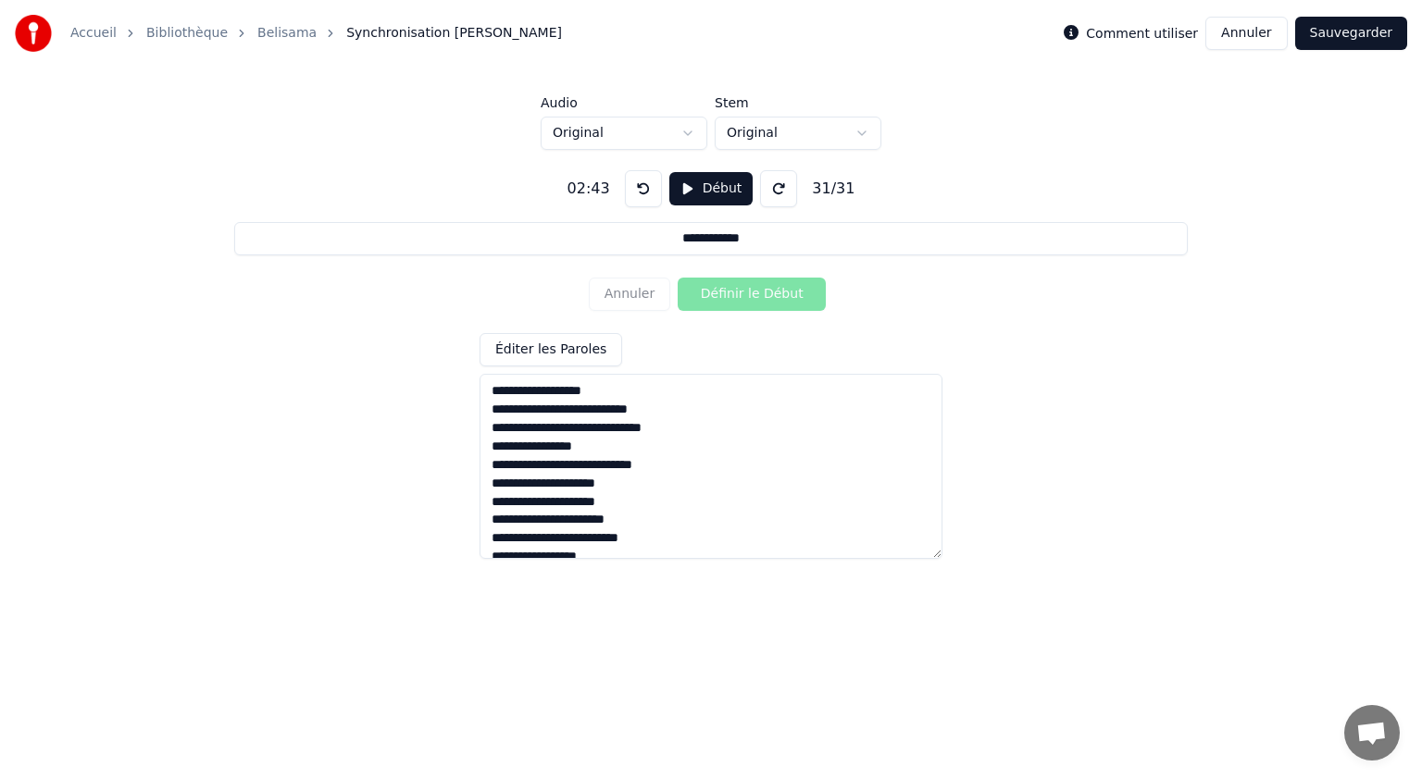
click at [1321, 32] on button "Sauvegarder" at bounding box center [1351, 33] width 112 height 33
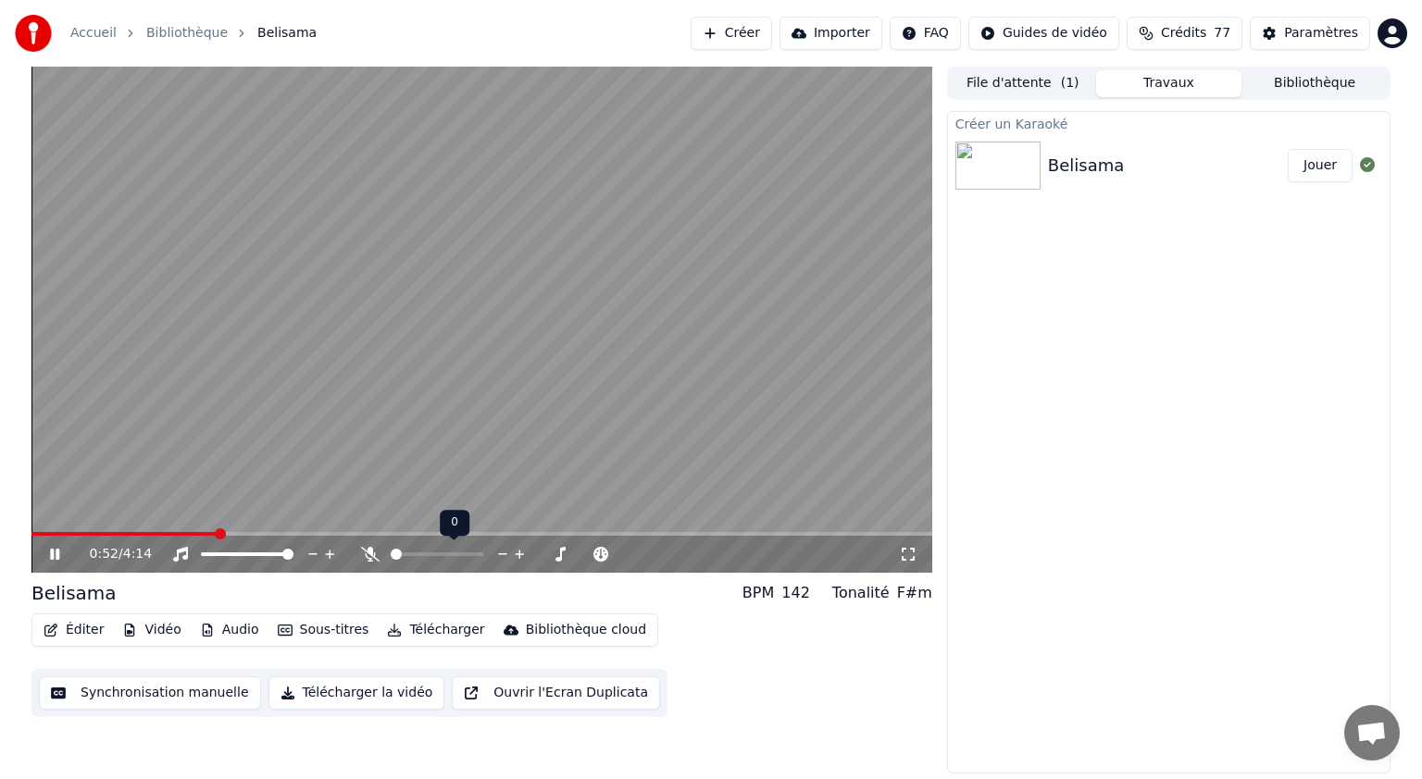
click at [373, 556] on icon at bounding box center [370, 554] width 19 height 15
click at [363, 555] on icon at bounding box center [370, 554] width 19 height 15
click at [61, 556] on icon at bounding box center [67, 554] width 43 height 15
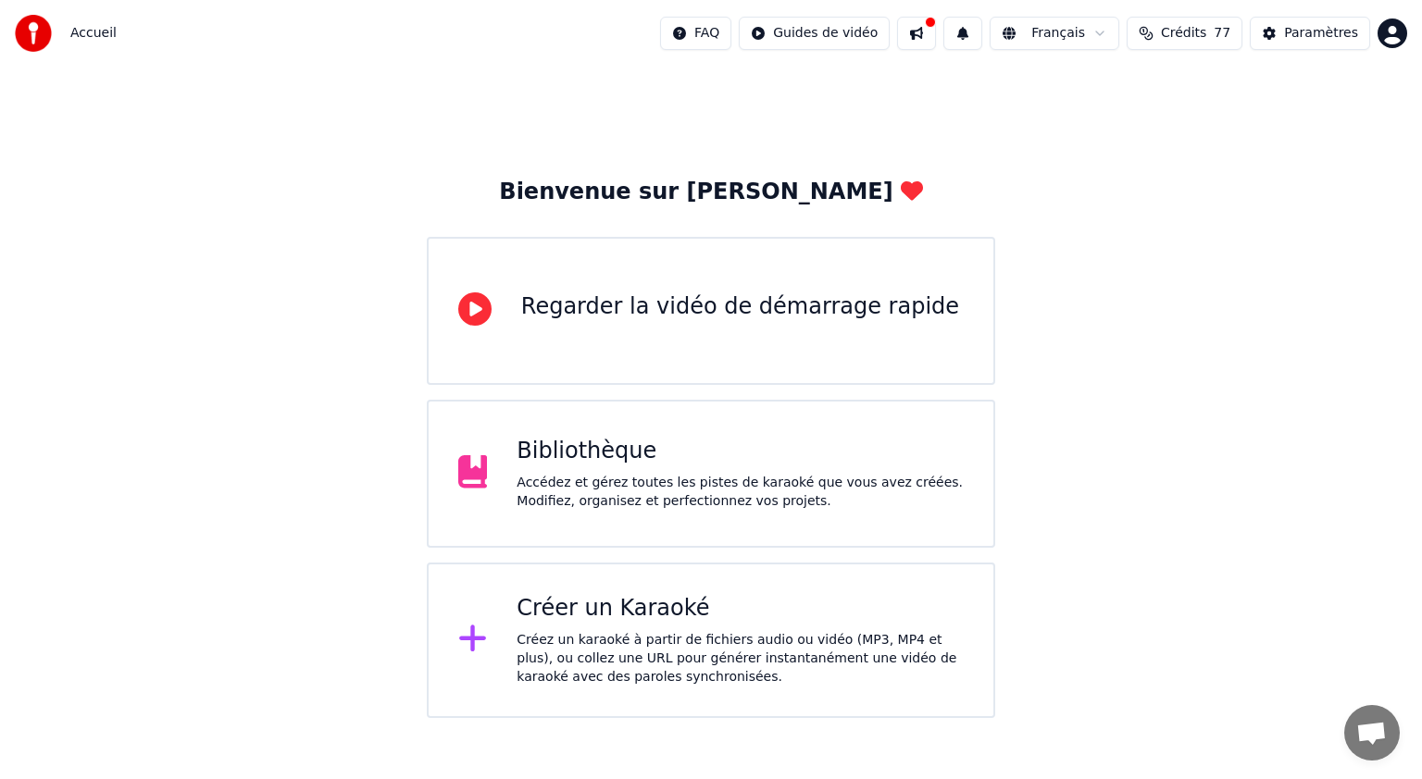
click at [648, 624] on div "Créer un Karaoké Créez un karaoké à partir de fichiers audio ou vidéo (MP3, MP4…" at bounding box center [739, 640] width 447 height 93
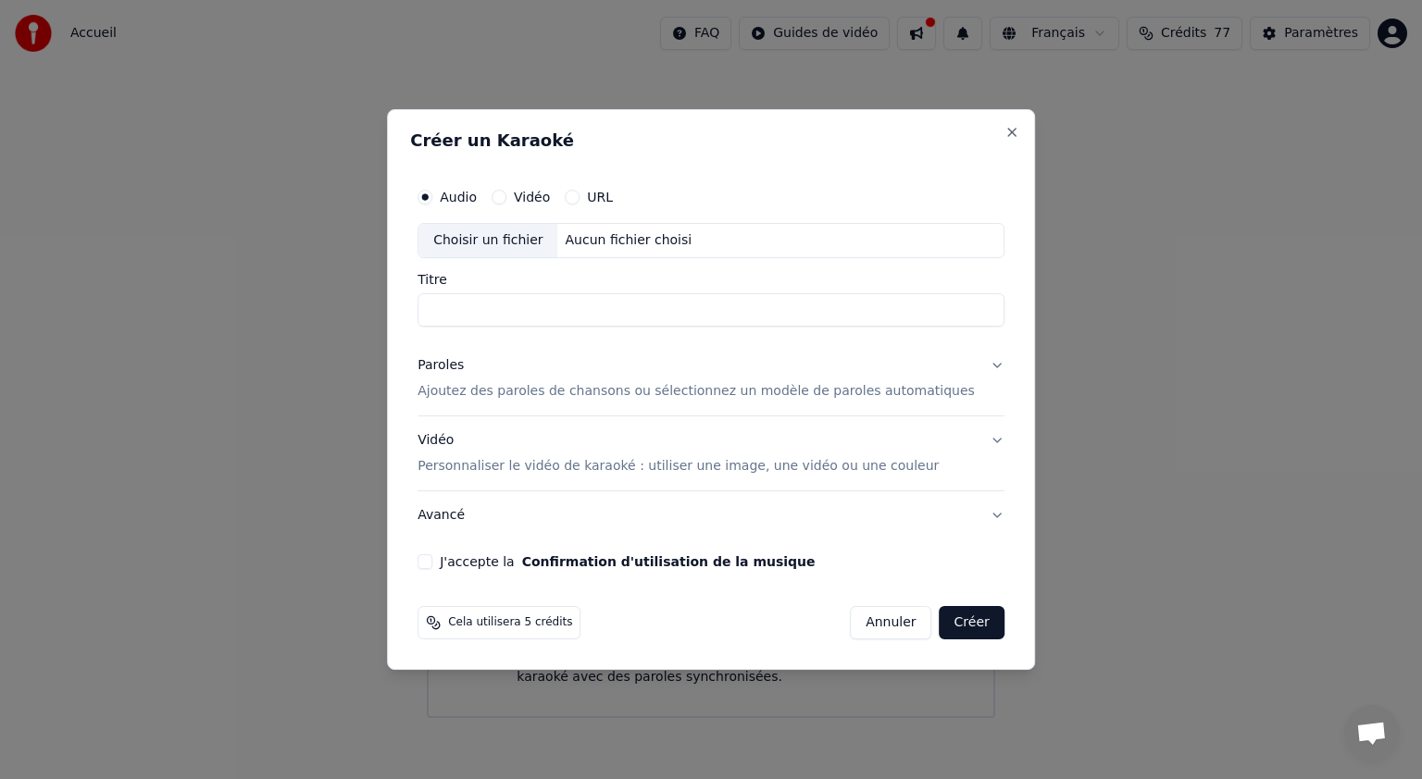
click at [573, 457] on p "Personnaliser le vidéo de karaoké : utiliser une image, une vidéo ou une couleur" at bounding box center [677, 466] width 521 height 19
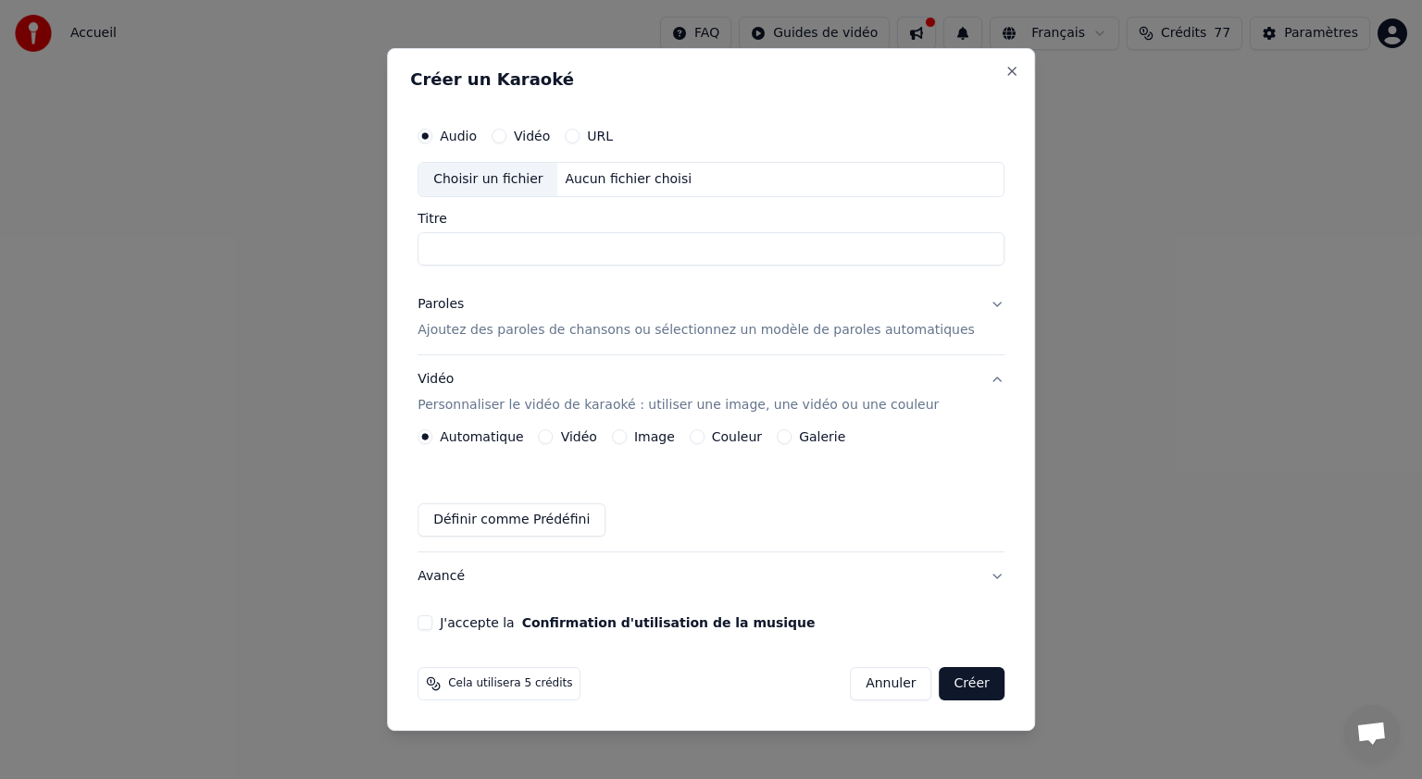
click at [594, 438] on label "Vidéo" at bounding box center [579, 436] width 36 height 13
click at [553, 438] on button "Vidéo" at bounding box center [546, 436] width 15 height 15
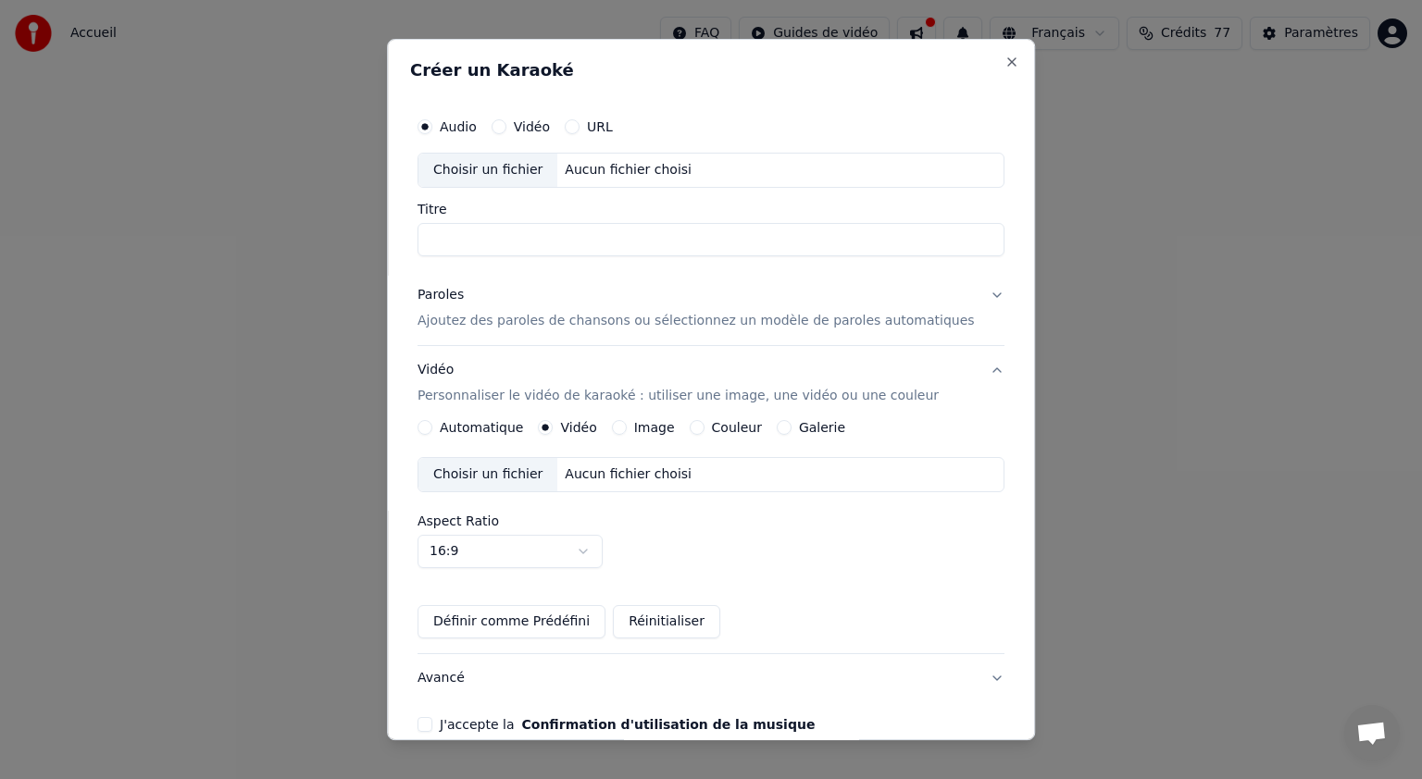
click at [592, 474] on div "Aucun fichier choisi" at bounding box center [629, 475] width 142 height 19
click at [1004, 59] on button "Close" at bounding box center [1011, 62] width 15 height 15
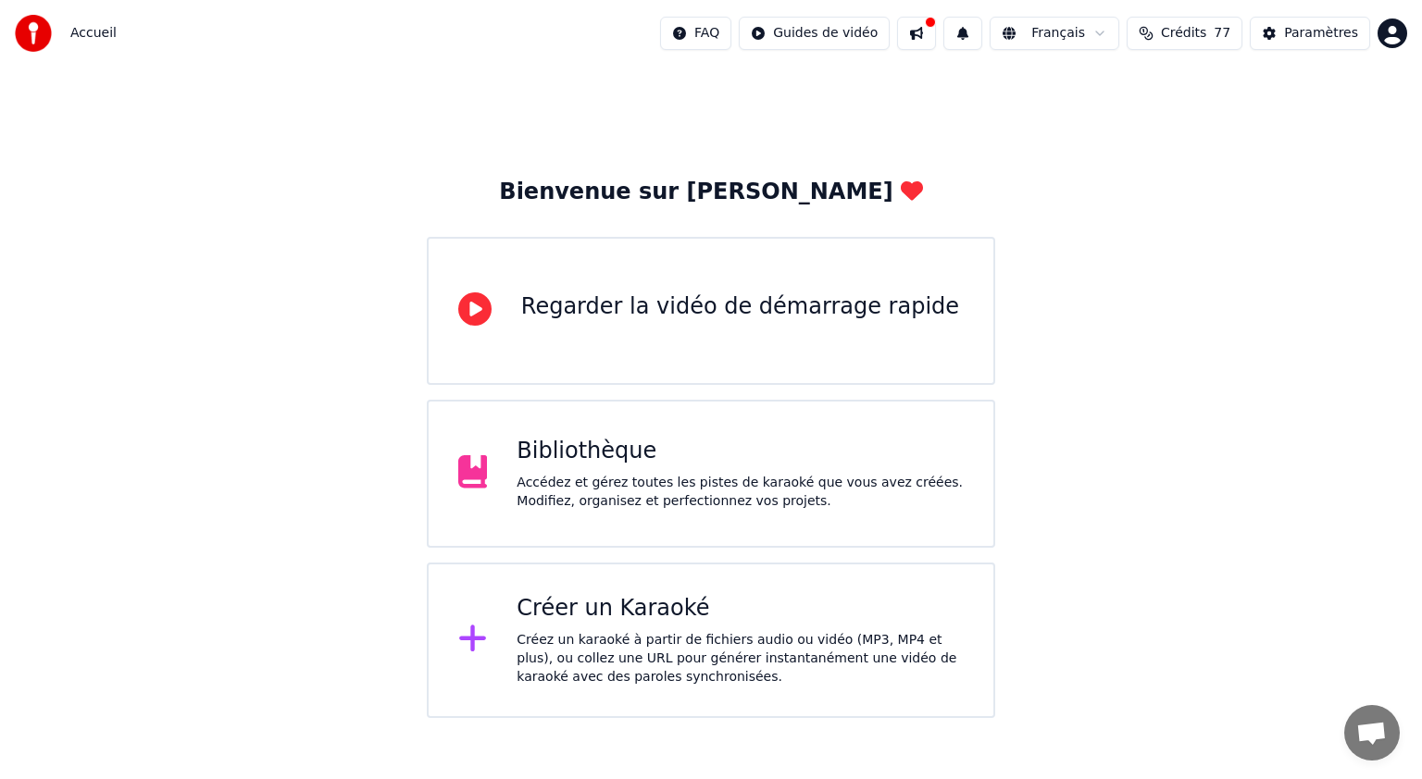
click at [622, 474] on div "Accédez et gérez toutes les pistes de karaoké que vous avez créées. Modifiez, o…" at bounding box center [739, 492] width 447 height 37
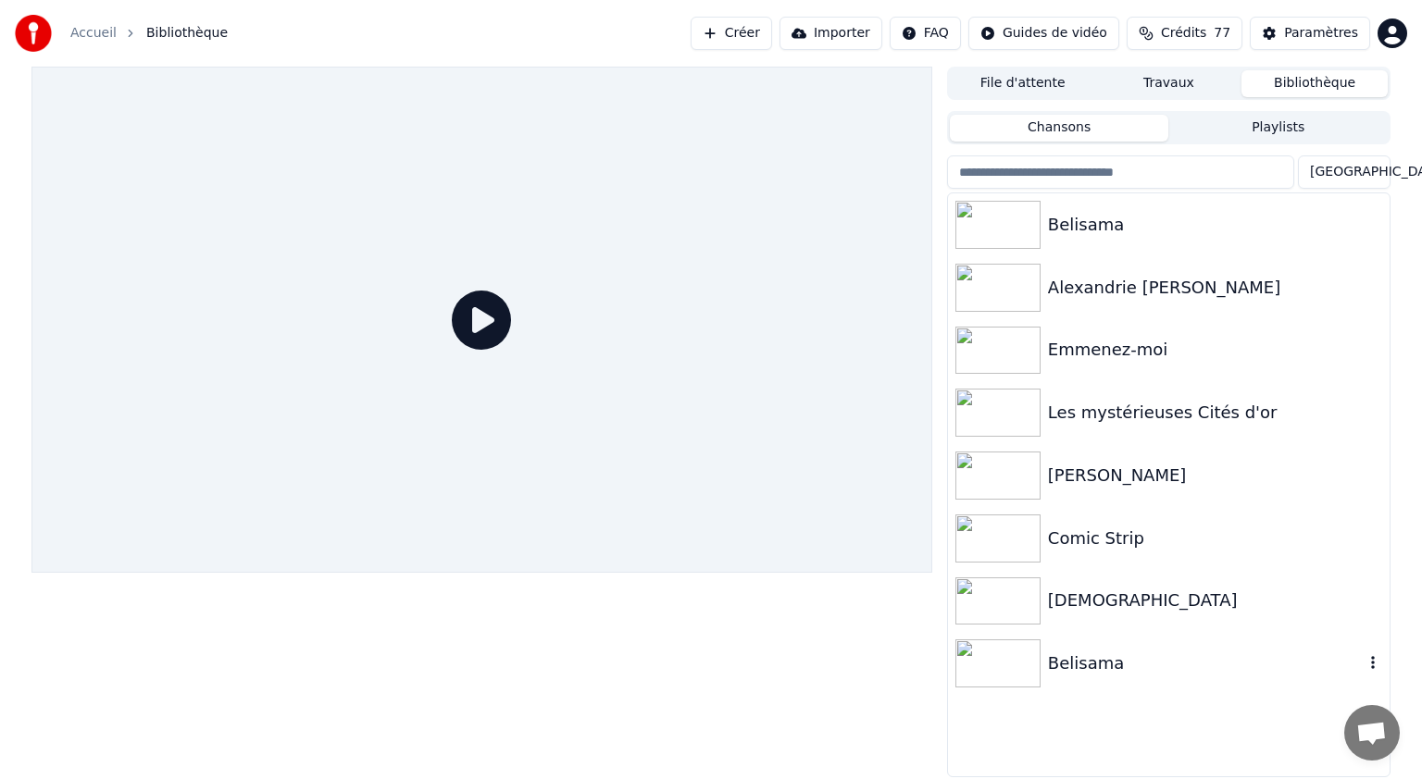
click at [1081, 656] on div "Belisama" at bounding box center [1206, 664] width 316 height 26
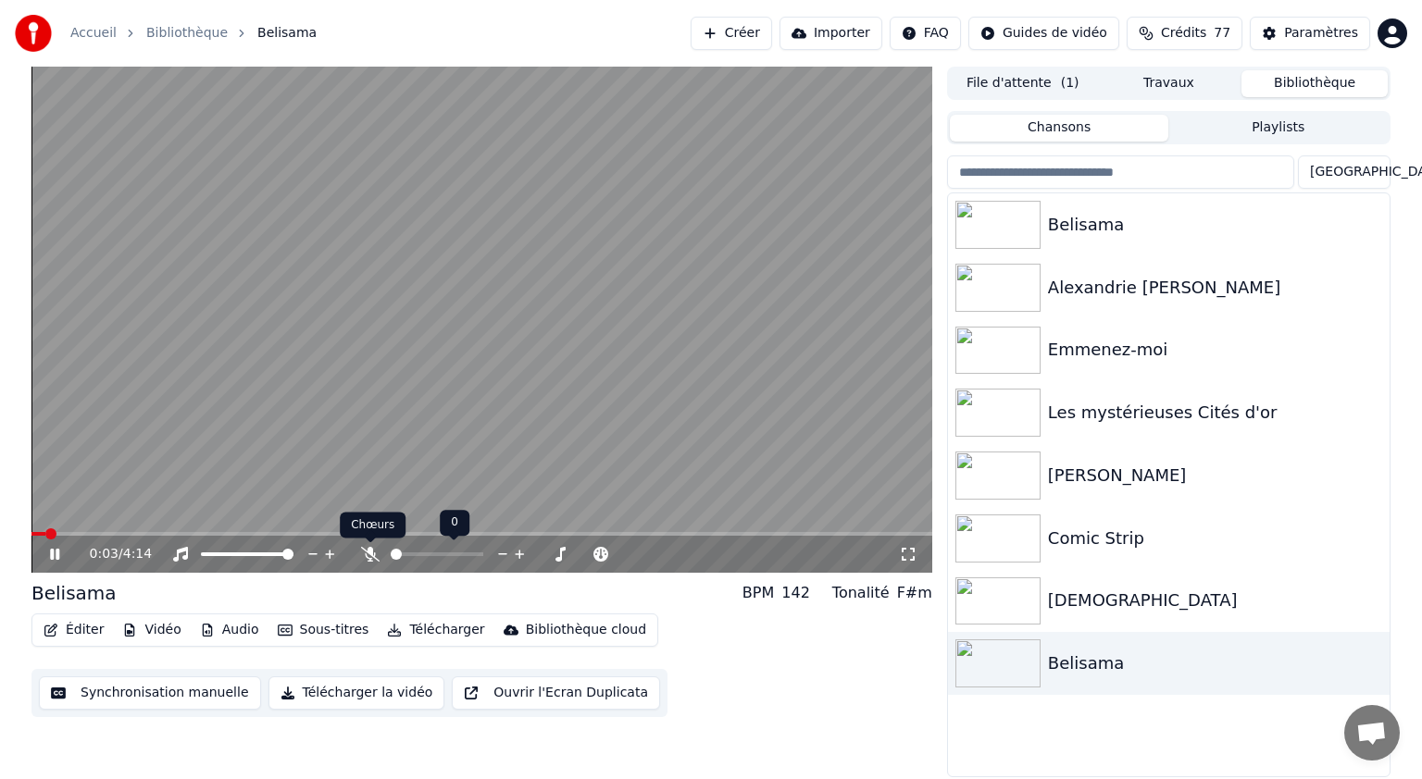
click at [363, 558] on icon at bounding box center [370, 554] width 19 height 15
click at [370, 555] on icon at bounding box center [370, 554] width 10 height 15
click at [60, 555] on icon at bounding box center [67, 554] width 43 height 15
